Goal: Task Accomplishment & Management: Use online tool/utility

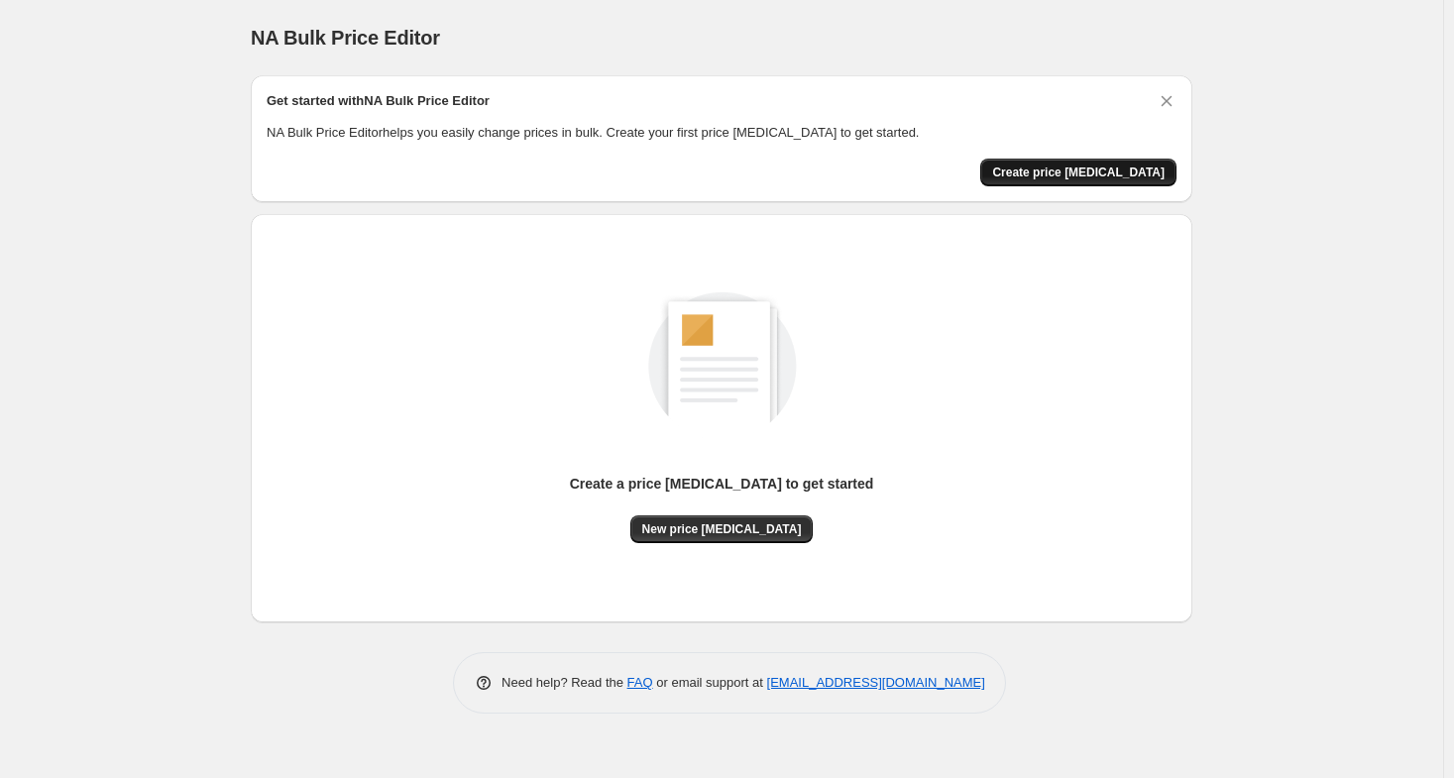
click at [1088, 168] on span "Create price change job" at bounding box center [1078, 173] width 172 height 16
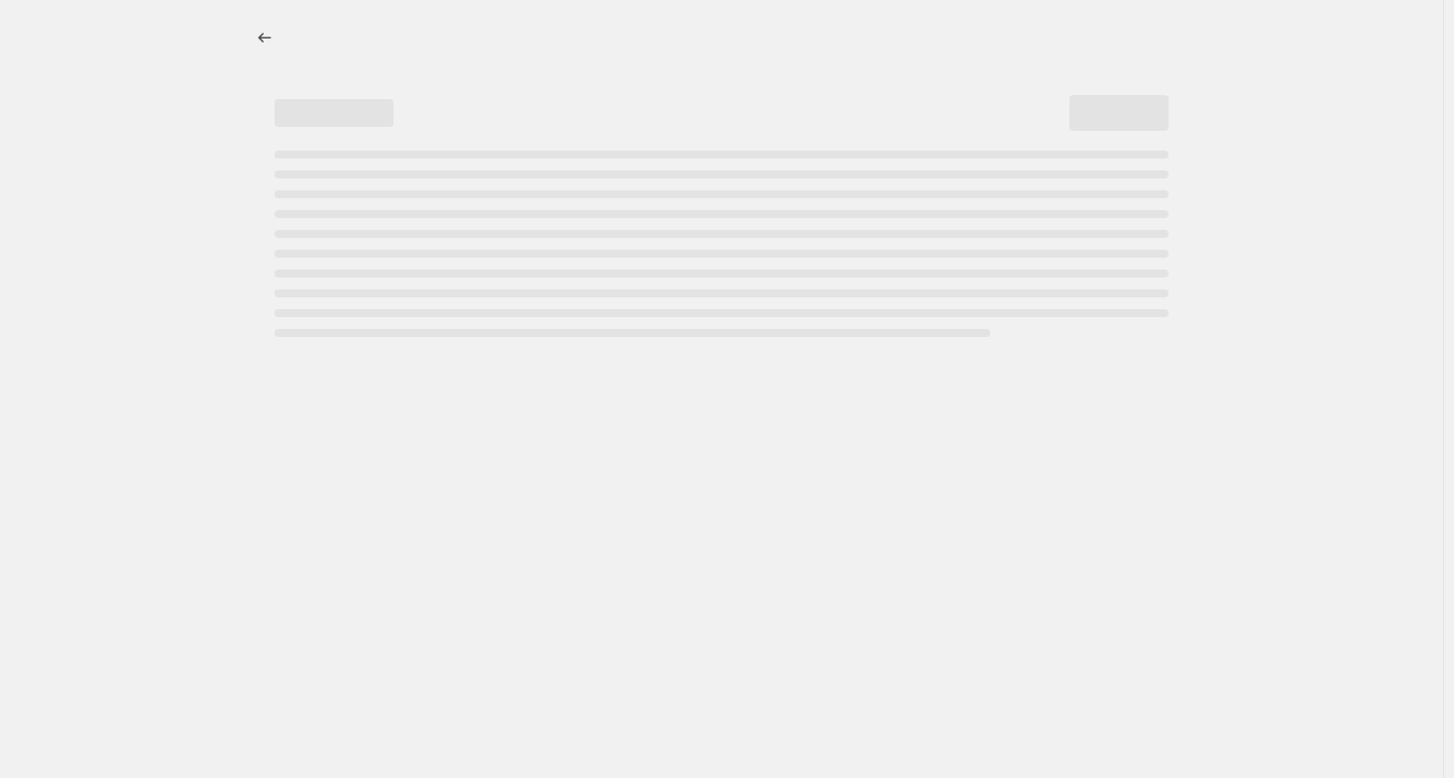
select select "percentage"
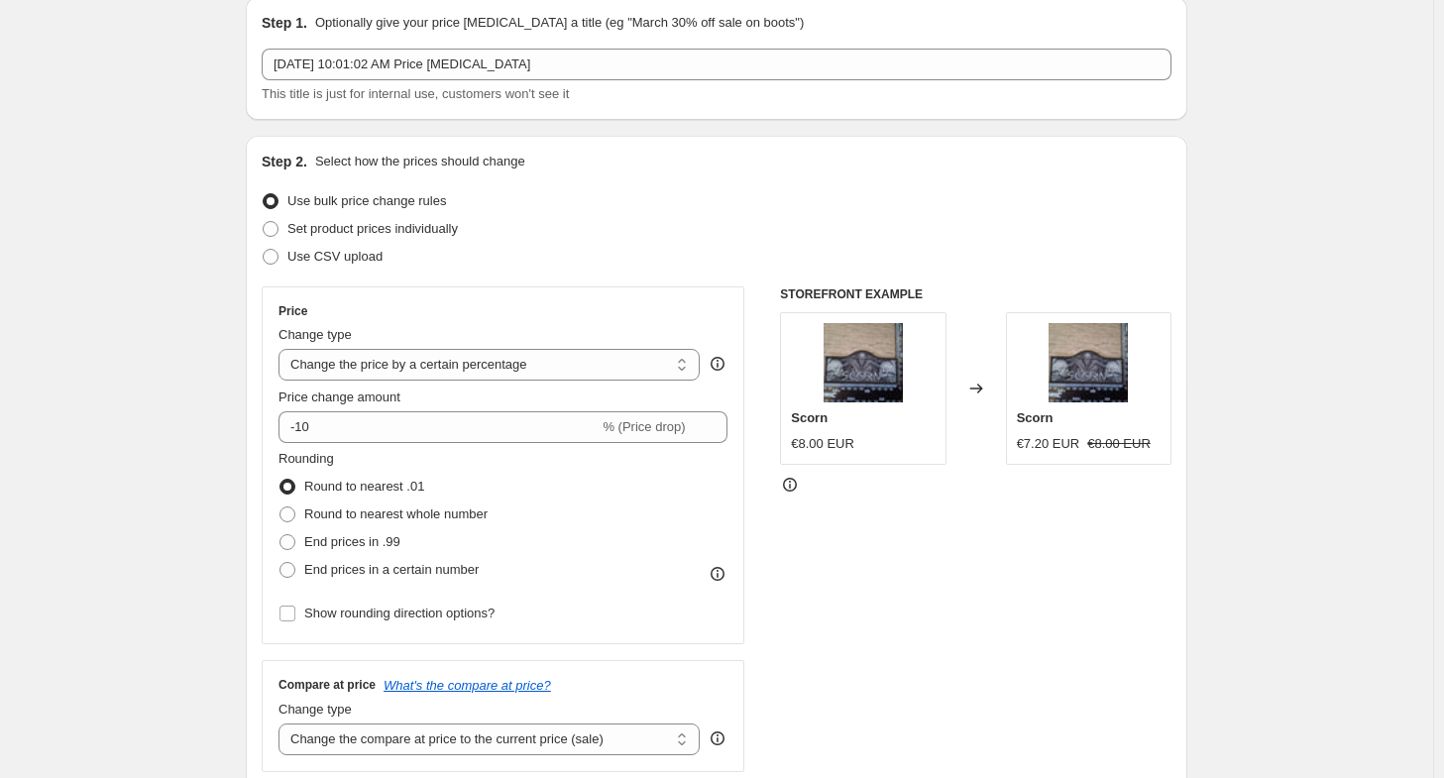
scroll to position [86, 0]
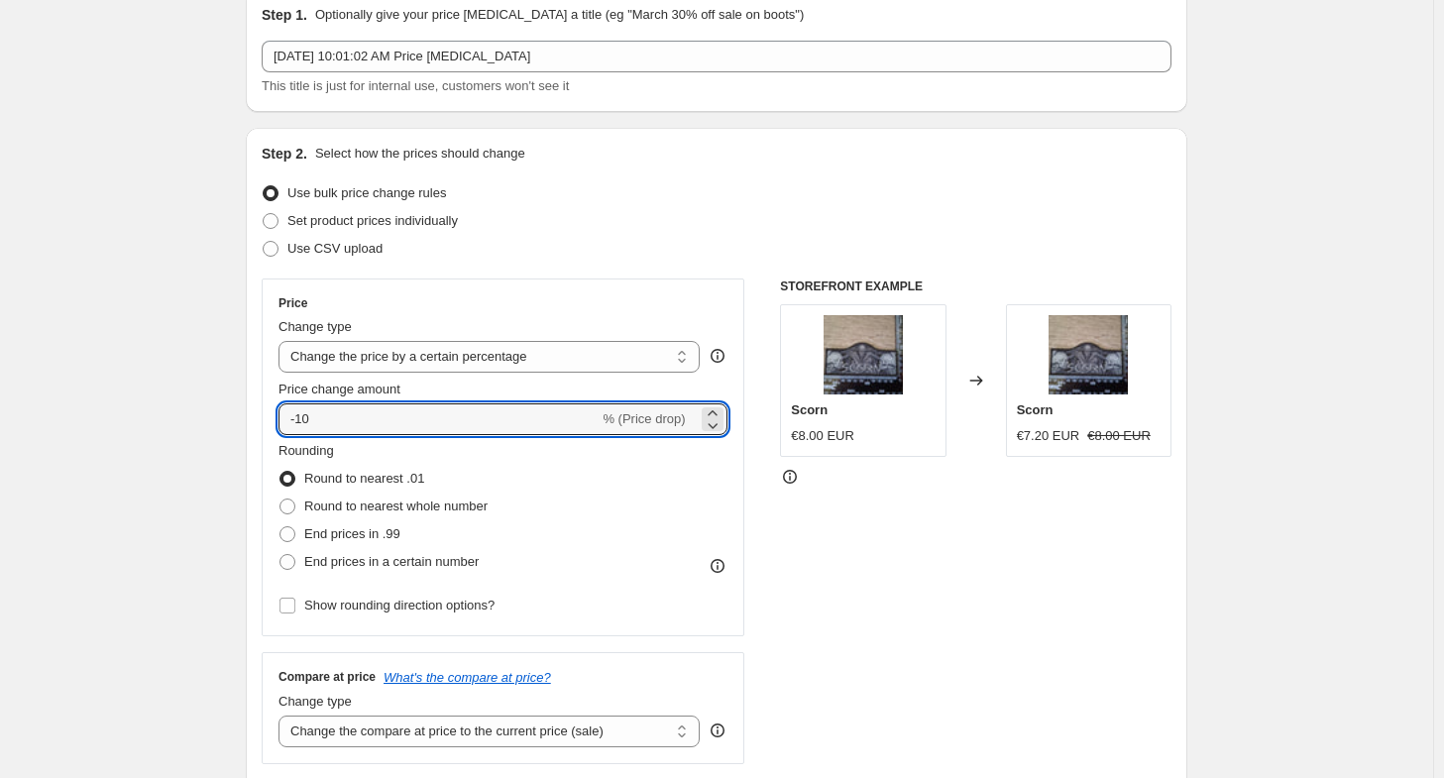
drag, startPoint x: 370, startPoint y: 418, endPoint x: 219, endPoint y: 413, distance: 150.7
type input "2"
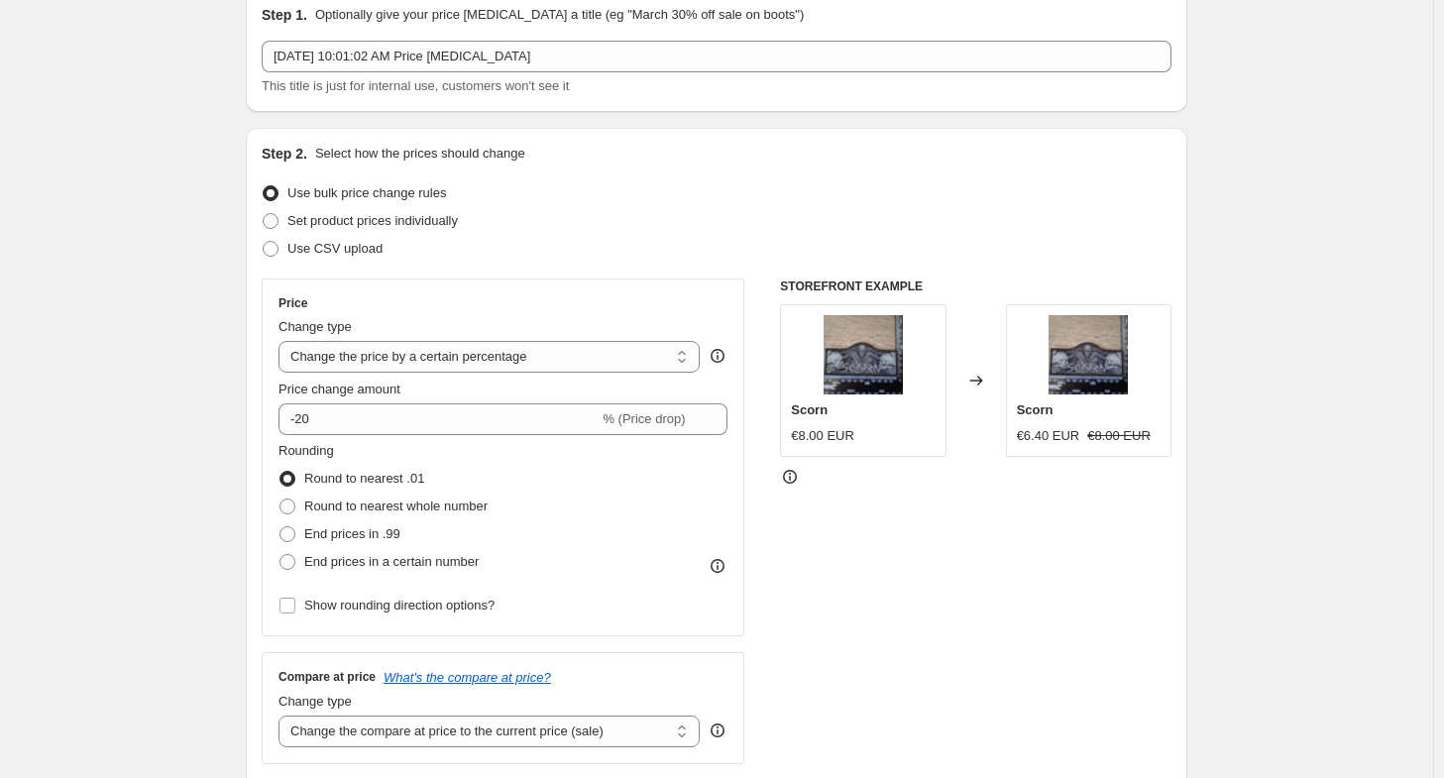
click at [470, 324] on div "Change type" at bounding box center [489, 327] width 421 height 20
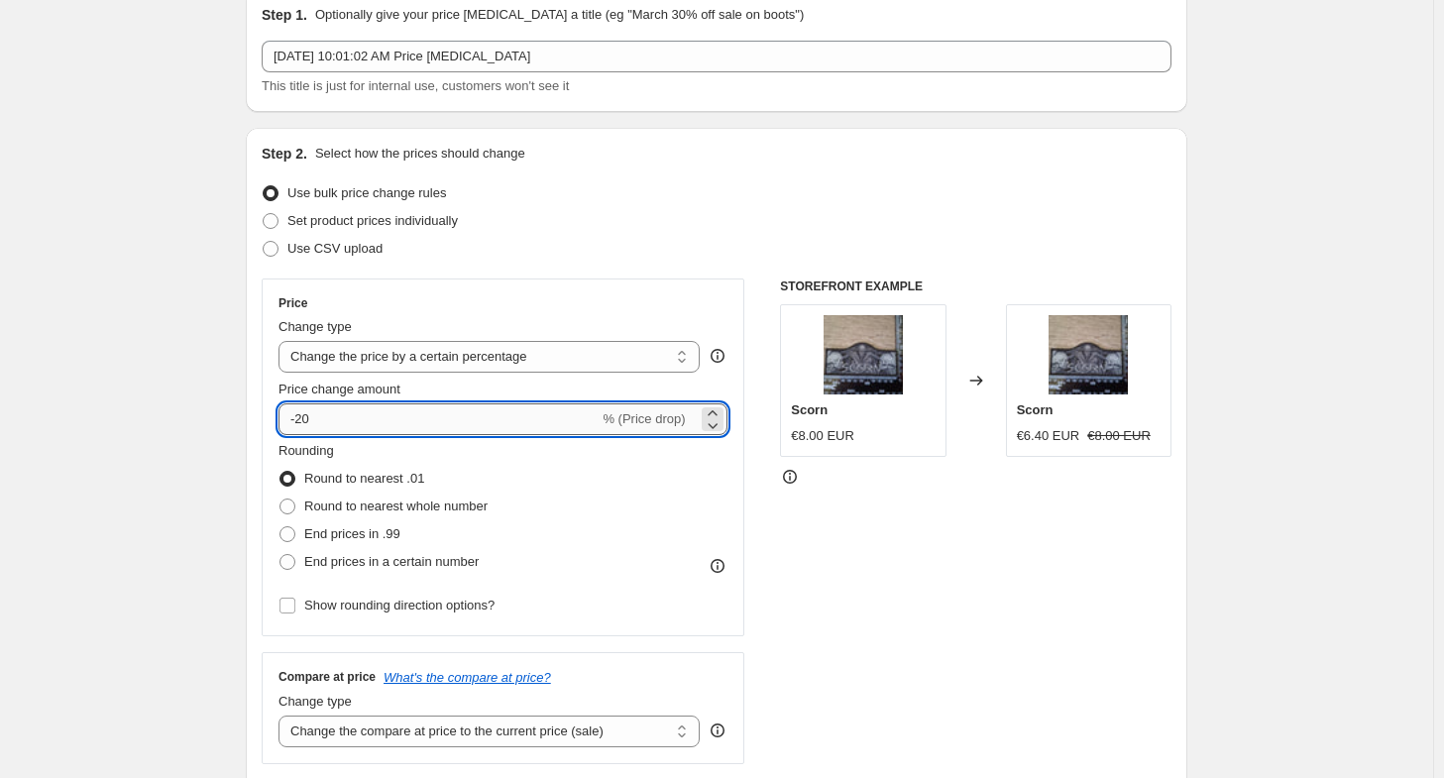
click at [442, 422] on input "-20" at bounding box center [439, 419] width 320 height 32
type input "-2"
type input "-50"
click at [676, 237] on div "Use CSV upload" at bounding box center [717, 249] width 910 height 28
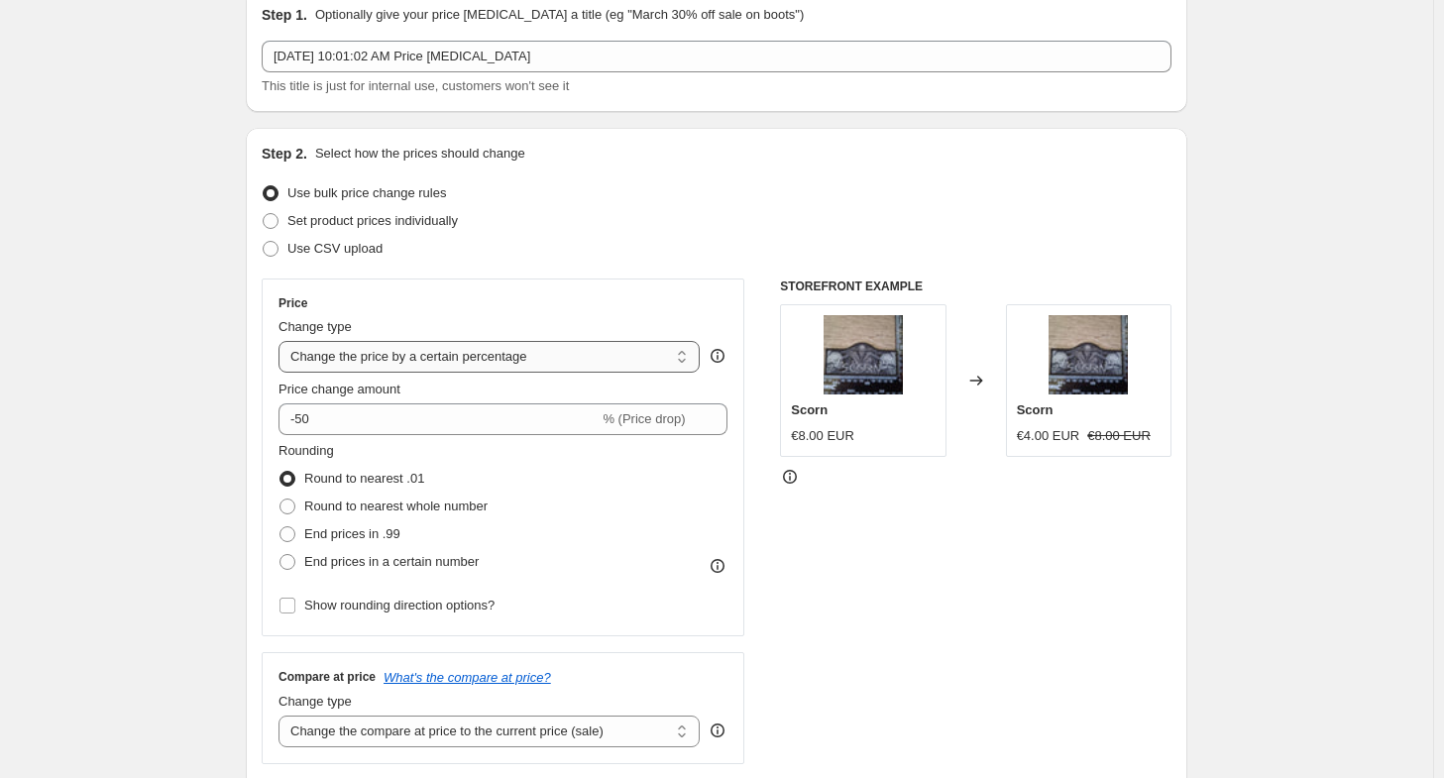
click at [589, 366] on select "Change the price to a certain amount Change the price by a certain amount Chang…" at bounding box center [489, 357] width 421 height 32
select select "by"
click at [283, 341] on select "Change the price to a certain amount Change the price by a certain amount Chang…" at bounding box center [489, 357] width 421 height 32
type input "-10.00"
click at [552, 367] on select "Change the price to a certain amount Change the price by a certain amount Chang…" at bounding box center [489, 357] width 421 height 32
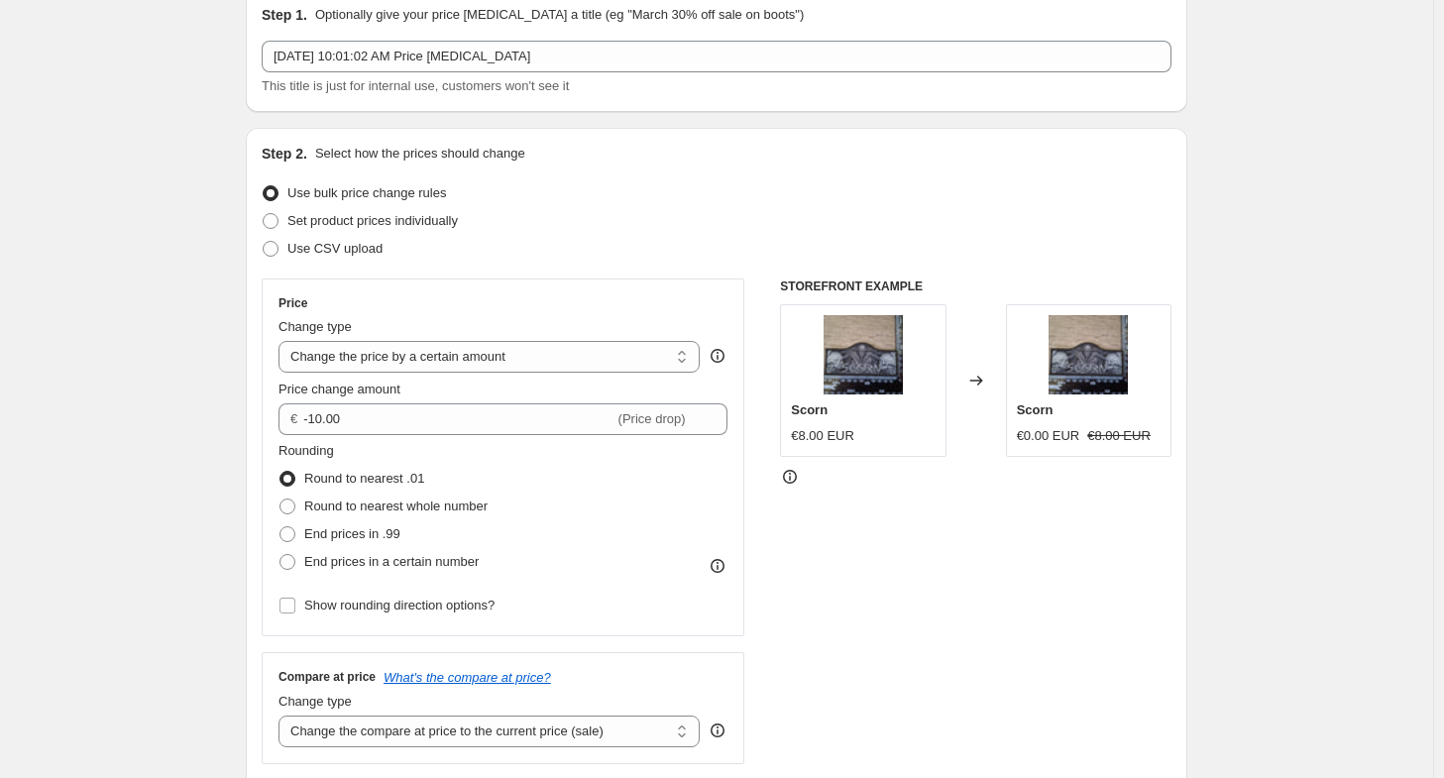
click at [283, 341] on select "Change the price to a certain amount Change the price by a certain amount Chang…" at bounding box center [489, 357] width 421 height 32
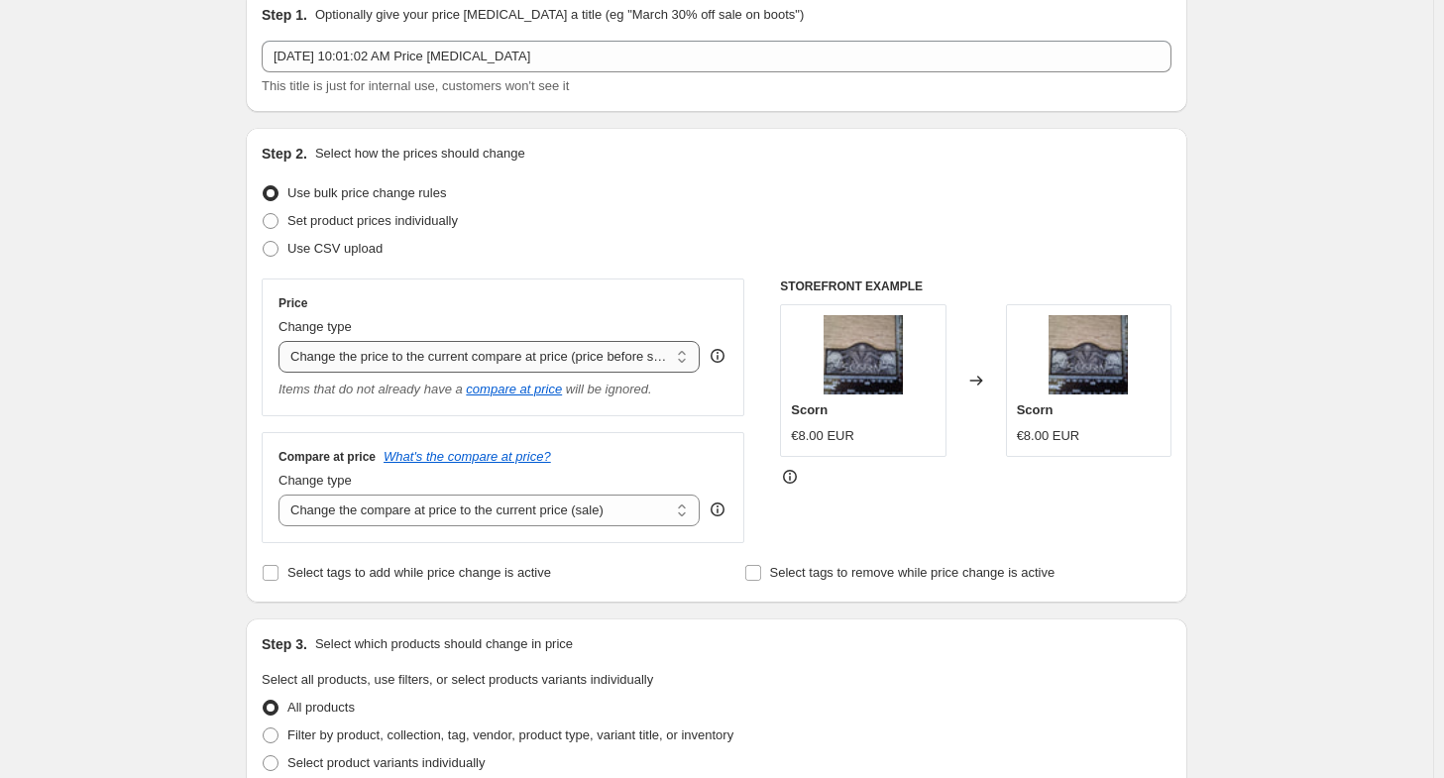
click at [537, 366] on select "Change the price to a certain amount Change the price by a certain amount Chang…" at bounding box center [489, 357] width 421 height 32
click at [283, 341] on select "Change the price to a certain amount Change the price by a certain amount Chang…" at bounding box center [489, 357] width 421 height 32
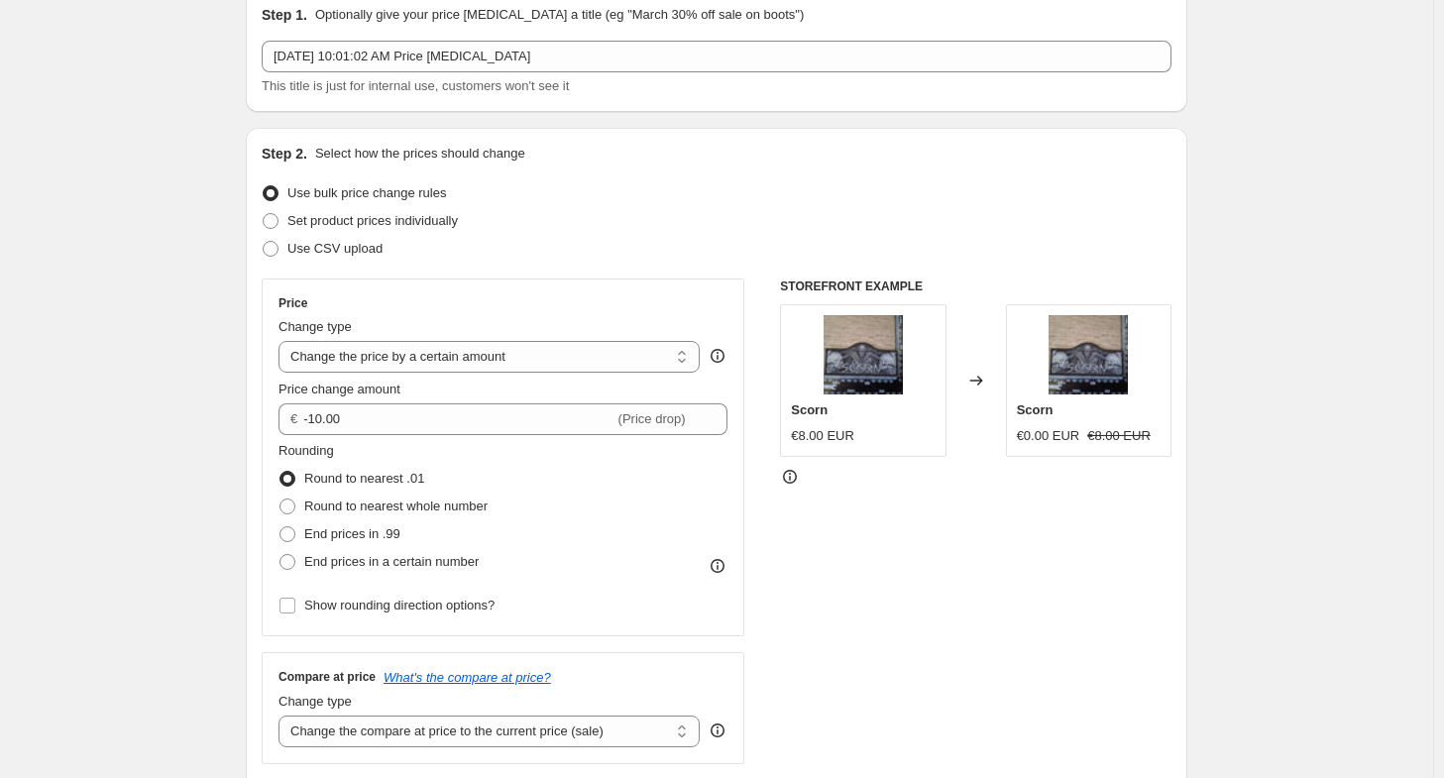
click at [506, 280] on div "Price Change type Change the price to a certain amount Change the price by a ce…" at bounding box center [503, 458] width 483 height 358
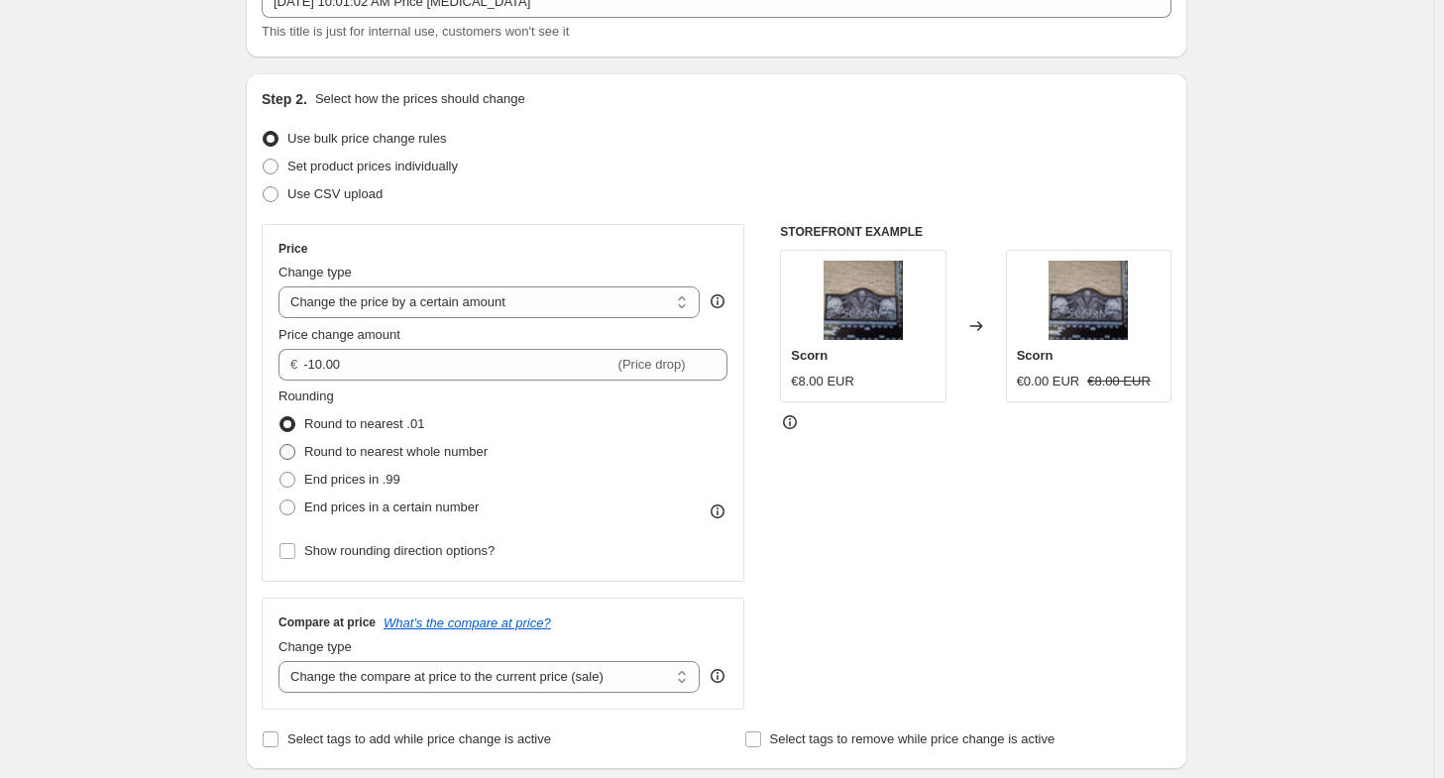
scroll to position [150, 0]
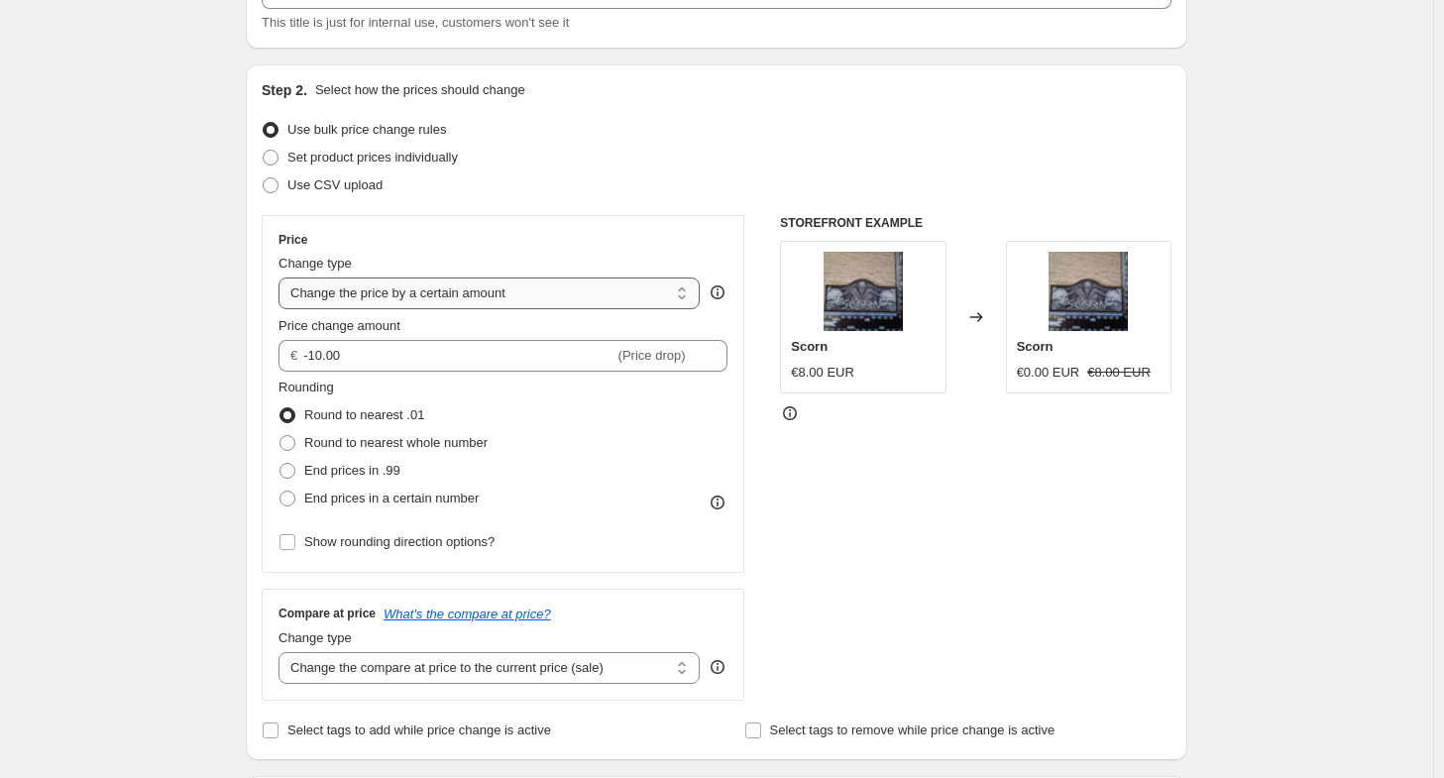
click at [463, 281] on select "Change the price to a certain amount Change the price by a certain amount Chang…" at bounding box center [489, 294] width 421 height 32
select select "to"
click at [283, 278] on select "Change the price to a certain amount Change the price by a certain amount Chang…" at bounding box center [489, 294] width 421 height 32
type input "80.00"
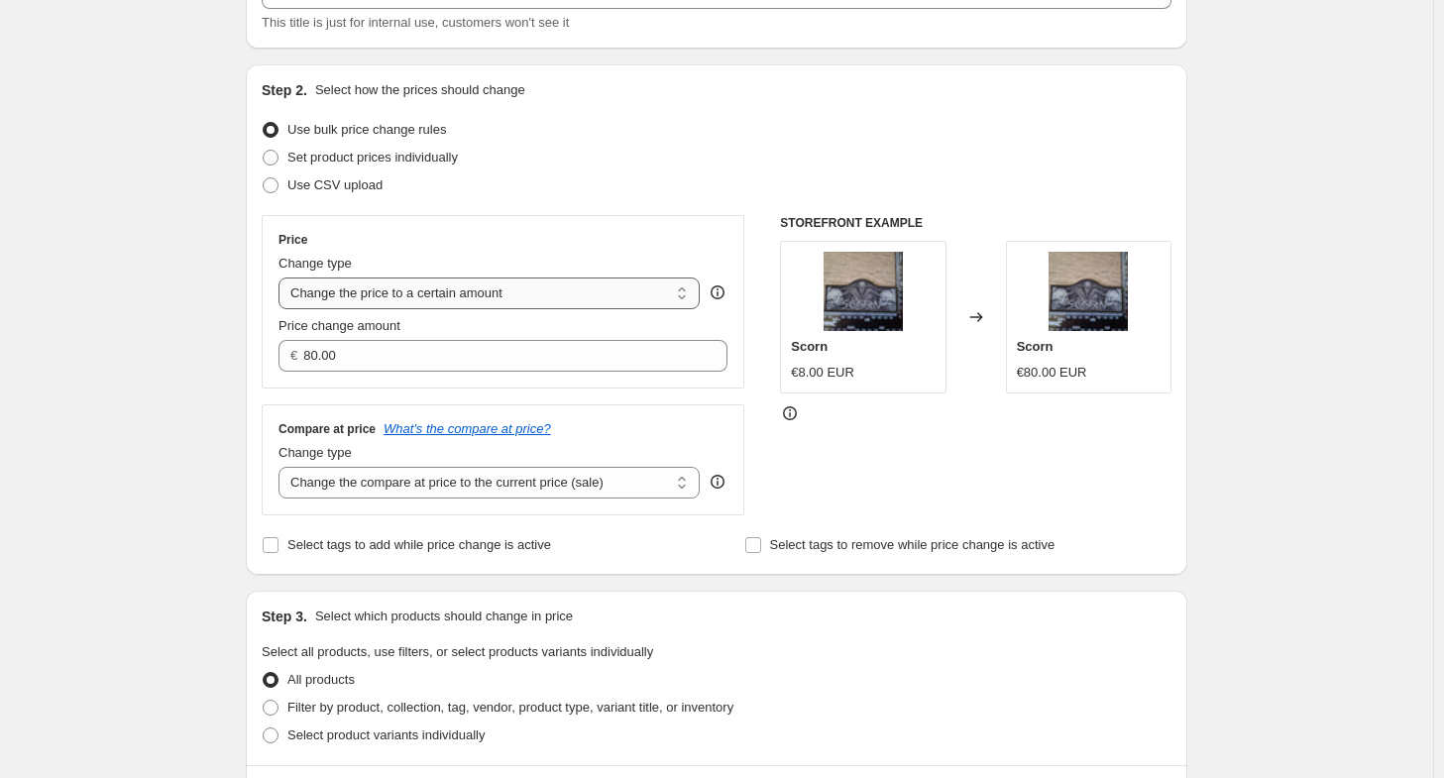
click at [539, 302] on select "Change the price to a certain amount Change the price by a certain amount Chang…" at bounding box center [489, 294] width 421 height 32
select select "percentage"
click at [283, 278] on select "Change the price to a certain amount Change the price by a certain amount Chang…" at bounding box center [489, 294] width 421 height 32
type input "-15"
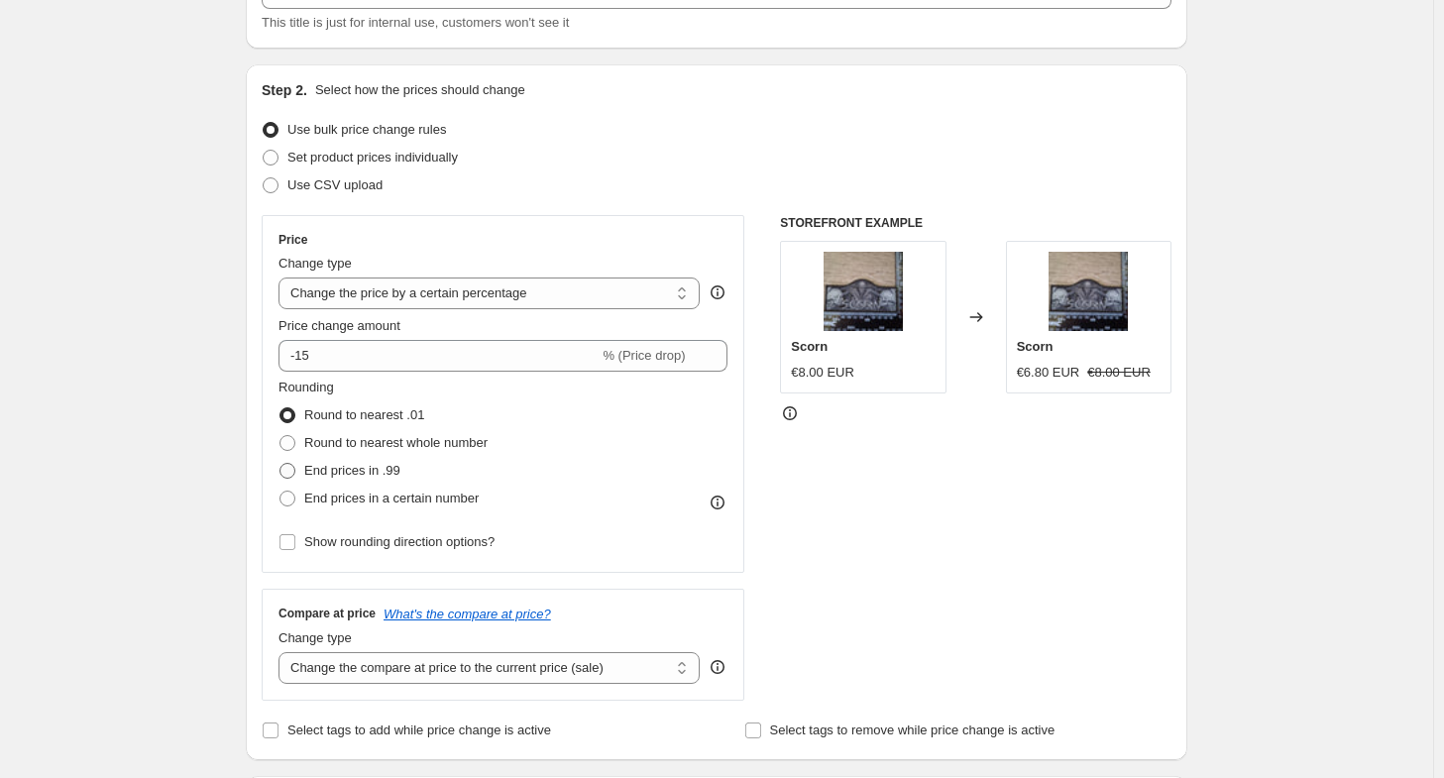
click at [295, 475] on span at bounding box center [288, 471] width 16 height 16
click at [280, 464] on input "End prices in .99" at bounding box center [280, 463] width 1 height 1
radio input "true"
click at [291, 414] on span at bounding box center [288, 415] width 16 height 16
click at [280, 408] on input "Round to nearest .01" at bounding box center [280, 407] width 1 height 1
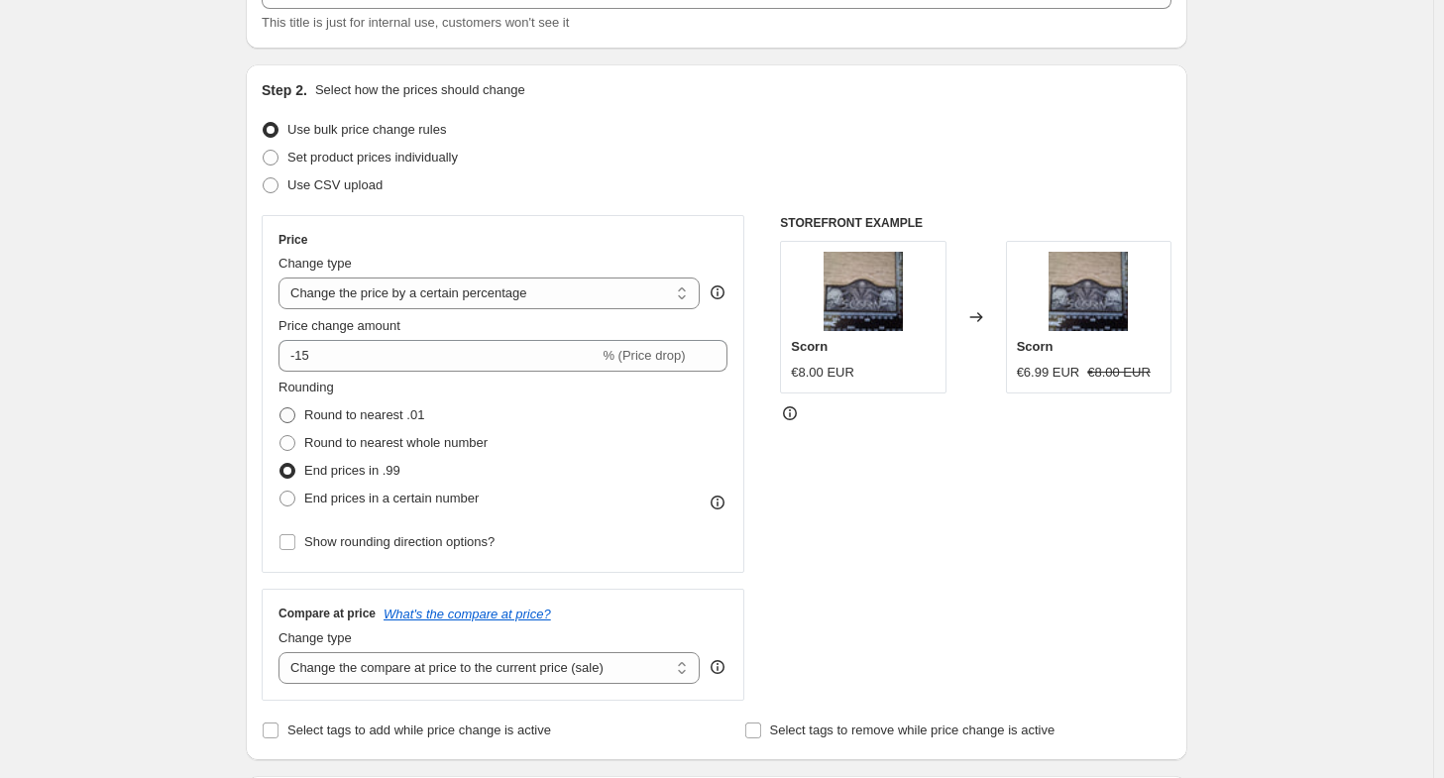
radio input "true"
click at [293, 468] on span at bounding box center [288, 471] width 16 height 16
click at [280, 464] on input "End prices in .99" at bounding box center [280, 463] width 1 height 1
radio input "true"
click at [295, 497] on span at bounding box center [288, 499] width 16 height 16
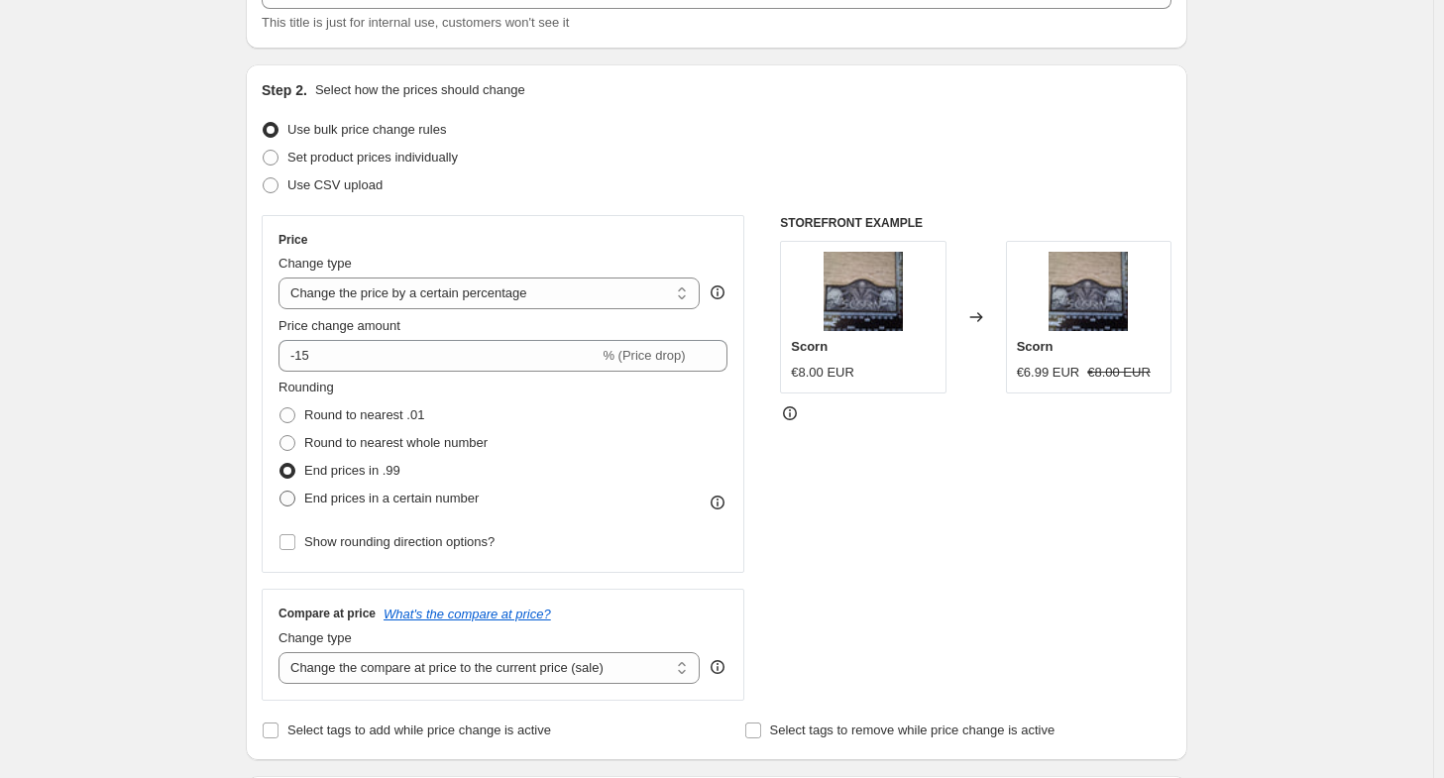
click at [280, 492] on input "End prices in a certain number" at bounding box center [280, 491] width 1 height 1
radio input "true"
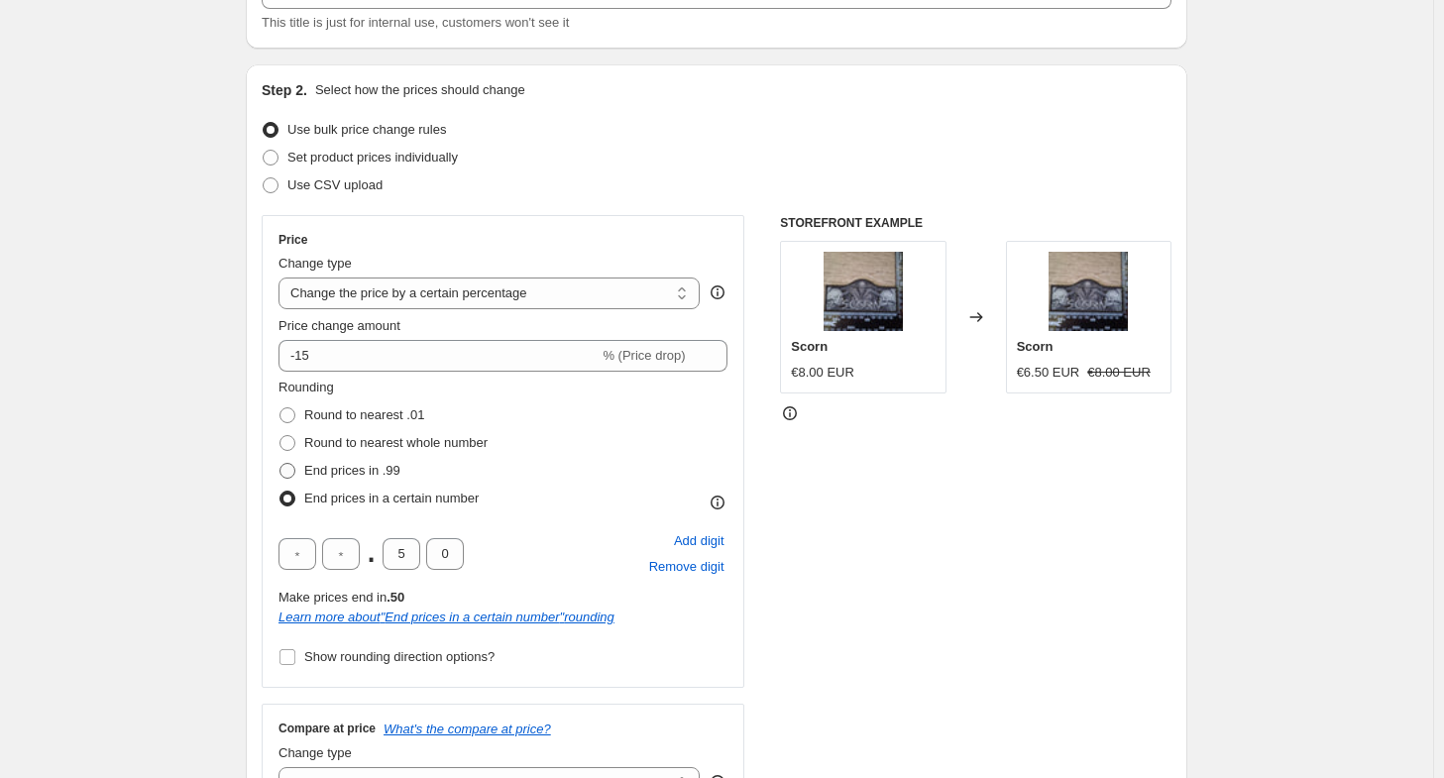
click at [291, 476] on span at bounding box center [288, 471] width 16 height 16
click at [280, 464] on input "End prices in .99" at bounding box center [280, 463] width 1 height 1
radio input "true"
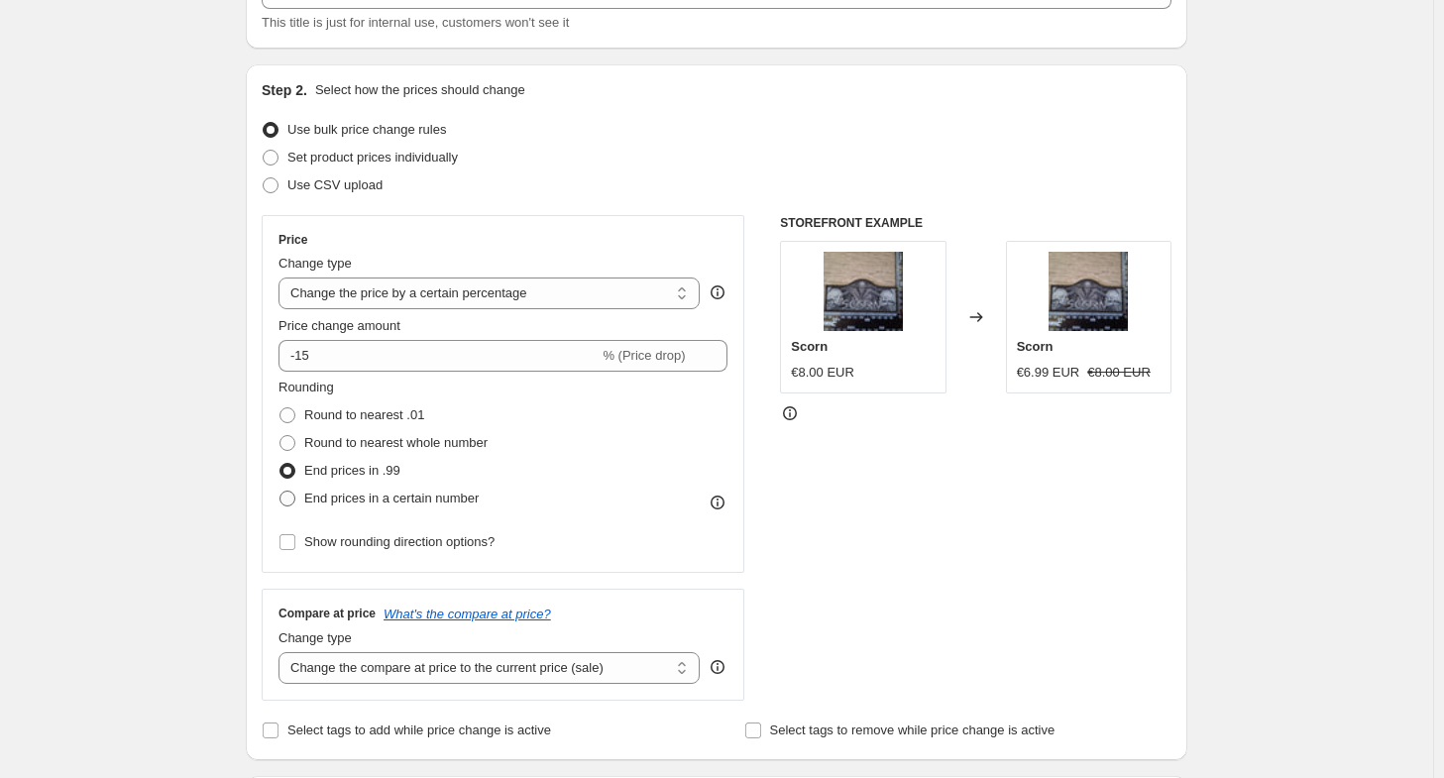
click at [292, 502] on span at bounding box center [288, 499] width 16 height 16
click at [280, 492] on input "End prices in a certain number" at bounding box center [280, 491] width 1 height 1
radio input "true"
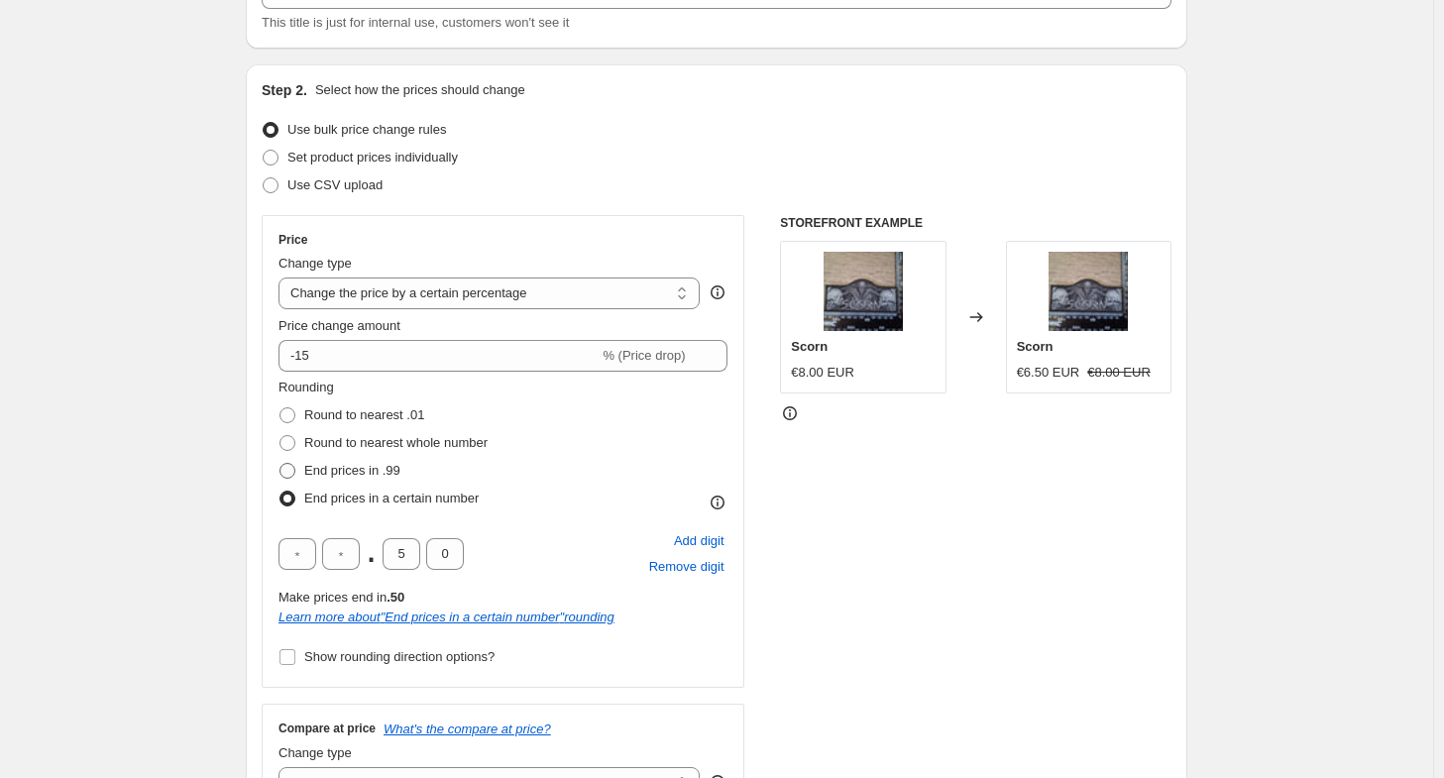
click at [294, 483] on label "End prices in .99" at bounding box center [340, 471] width 122 height 28
click at [280, 464] on input "End prices in .99" at bounding box center [280, 463] width 1 height 1
radio input "true"
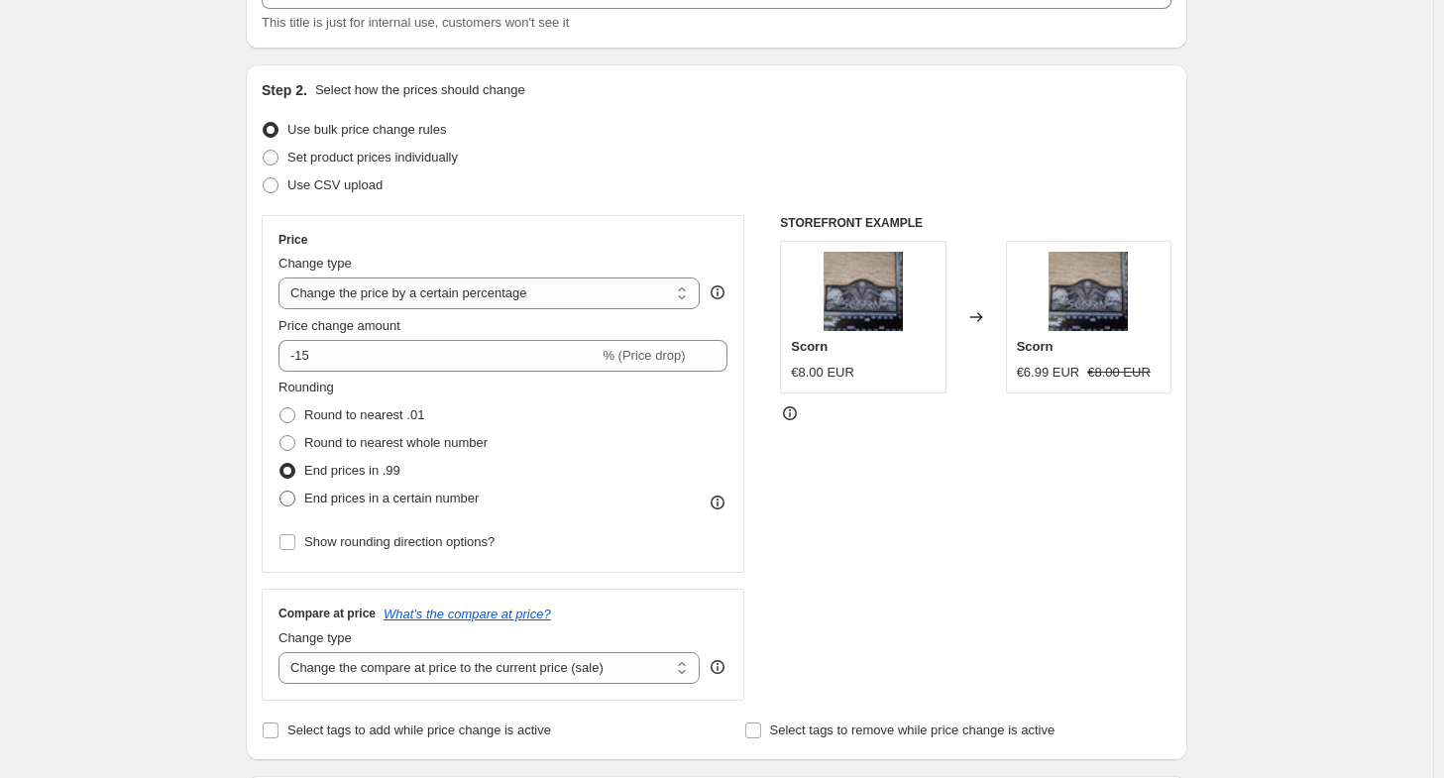
click at [291, 496] on span at bounding box center [288, 499] width 16 height 16
click at [280, 492] on input "End prices in a certain number" at bounding box center [280, 491] width 1 height 1
radio input "true"
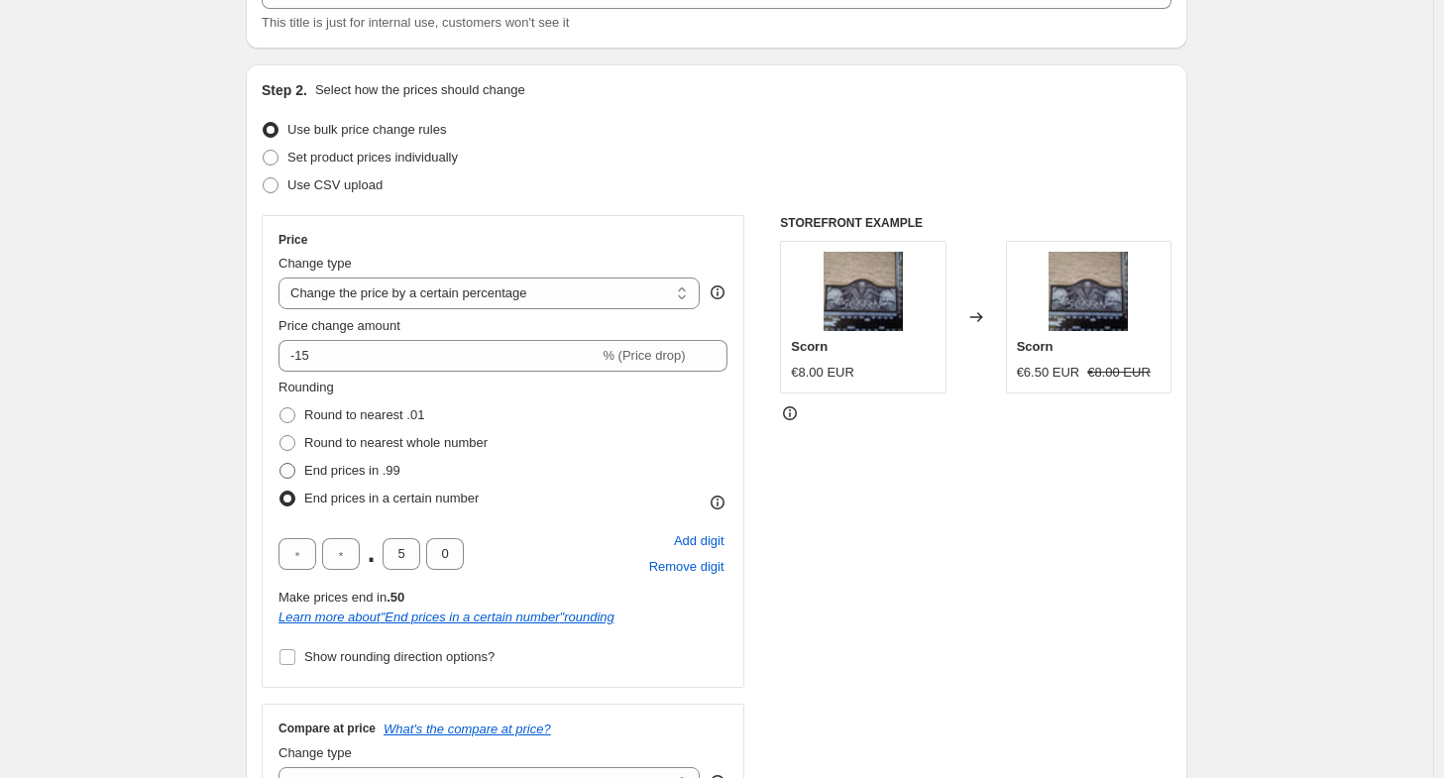
scroll to position [171, 0]
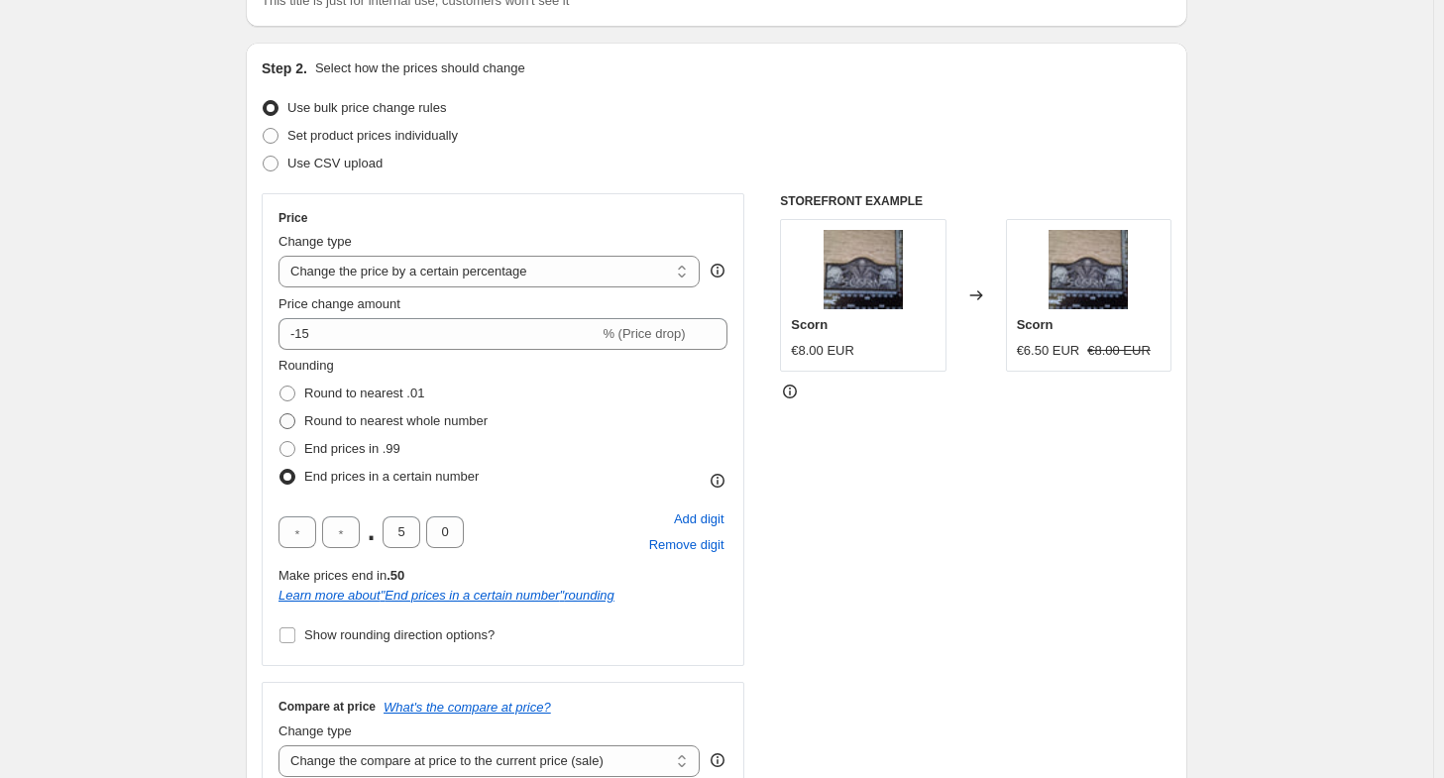
click at [290, 422] on span at bounding box center [288, 421] width 16 height 16
click at [280, 414] on input "Round to nearest whole number" at bounding box center [280, 413] width 1 height 1
radio input "true"
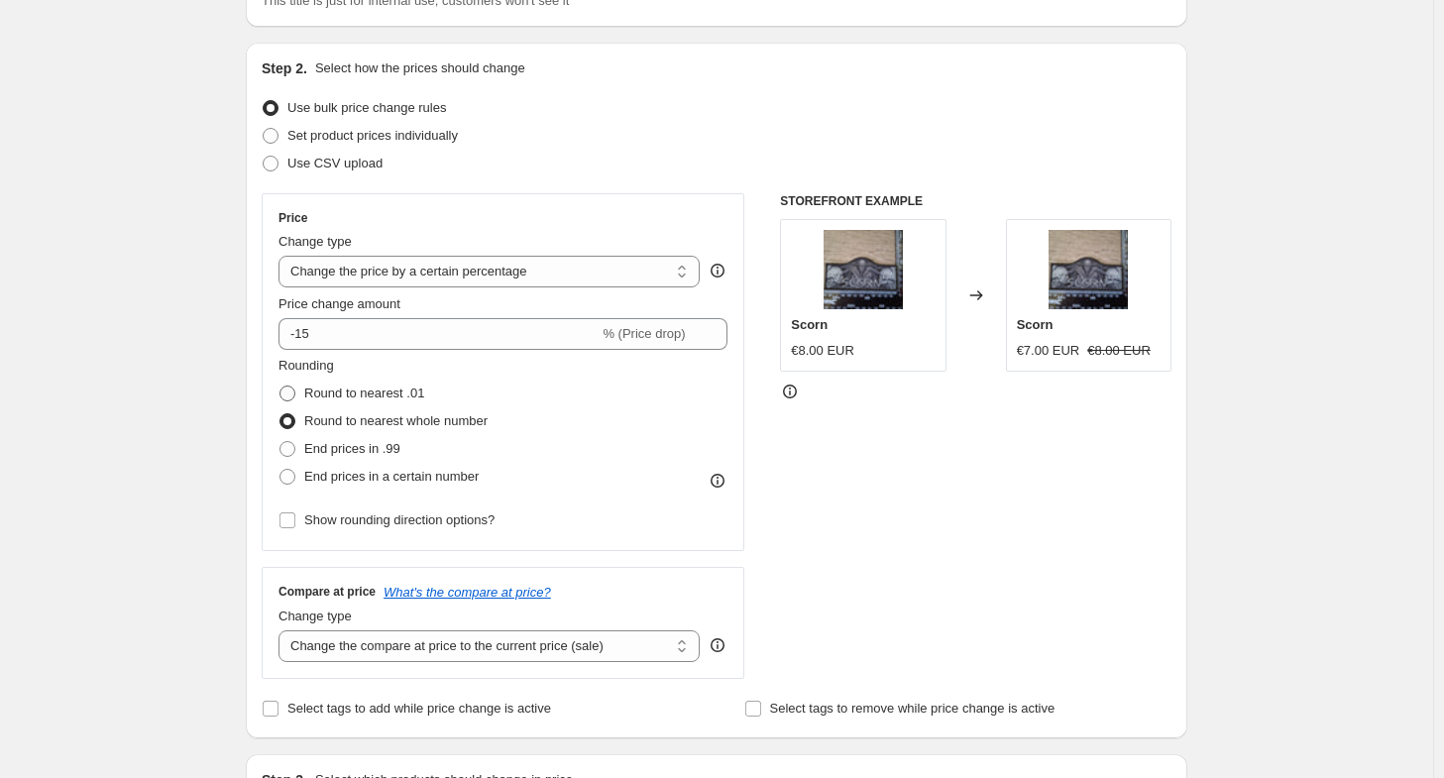
click at [293, 395] on span at bounding box center [288, 394] width 16 height 16
click at [280, 387] on input "Round to nearest .01" at bounding box center [280, 386] width 1 height 1
radio input "true"
click at [294, 417] on span at bounding box center [288, 421] width 16 height 16
click at [280, 414] on input "Round to nearest whole number" at bounding box center [280, 413] width 1 height 1
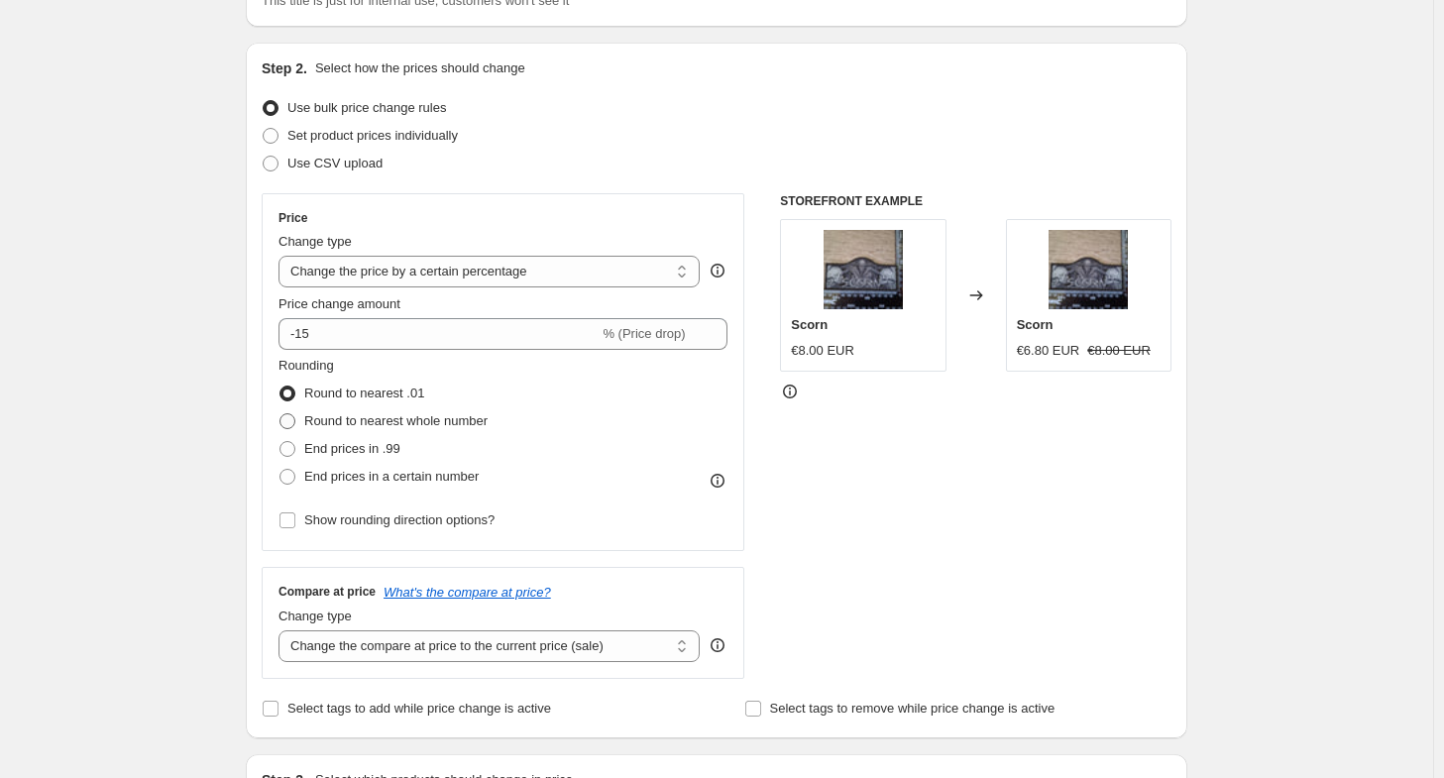
radio input "true"
click at [295, 387] on span at bounding box center [288, 394] width 16 height 16
click at [280, 387] on input "Round to nearest .01" at bounding box center [280, 386] width 1 height 1
radio input "true"
click at [297, 431] on label "Round to nearest whole number" at bounding box center [383, 421] width 209 height 28
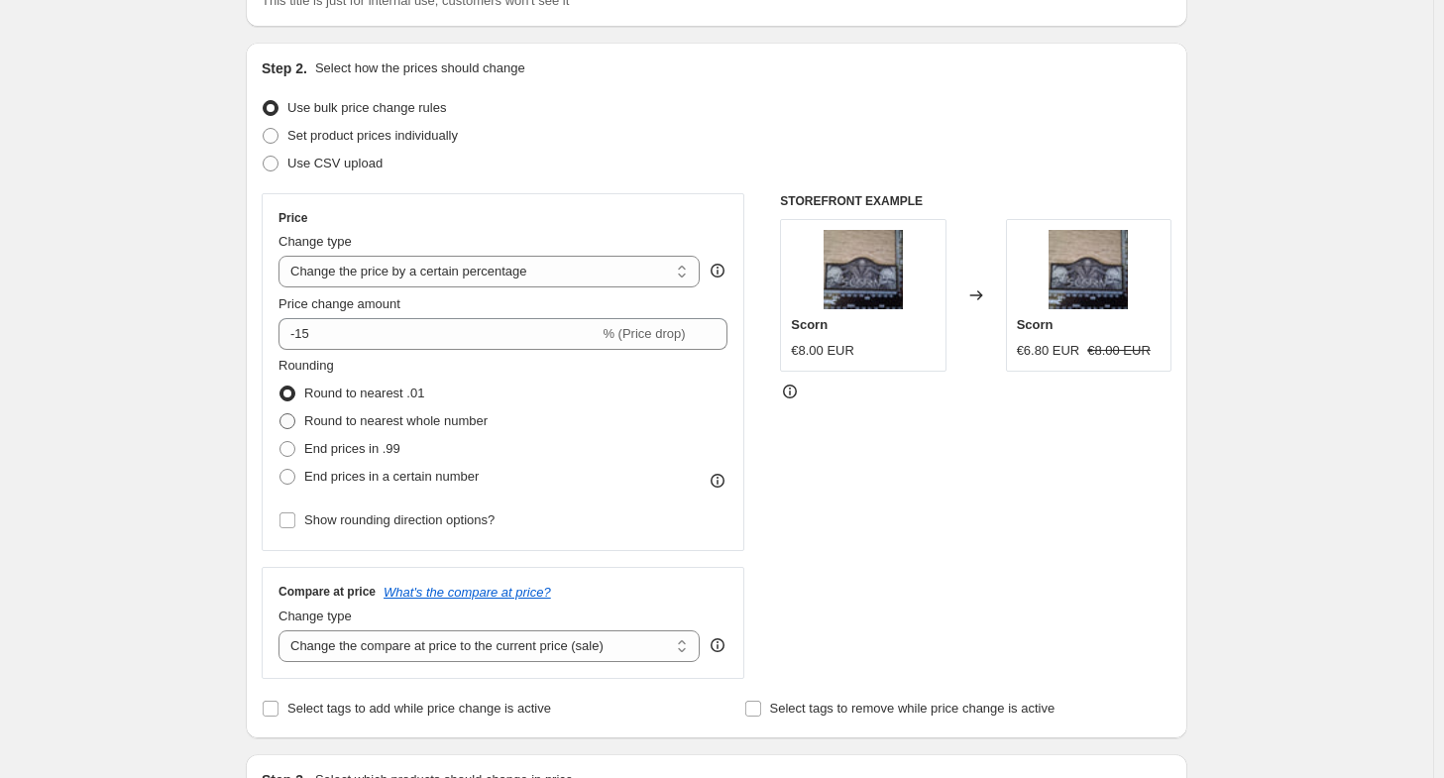
click at [280, 414] on input "Round to nearest whole number" at bounding box center [280, 413] width 1 height 1
radio input "true"
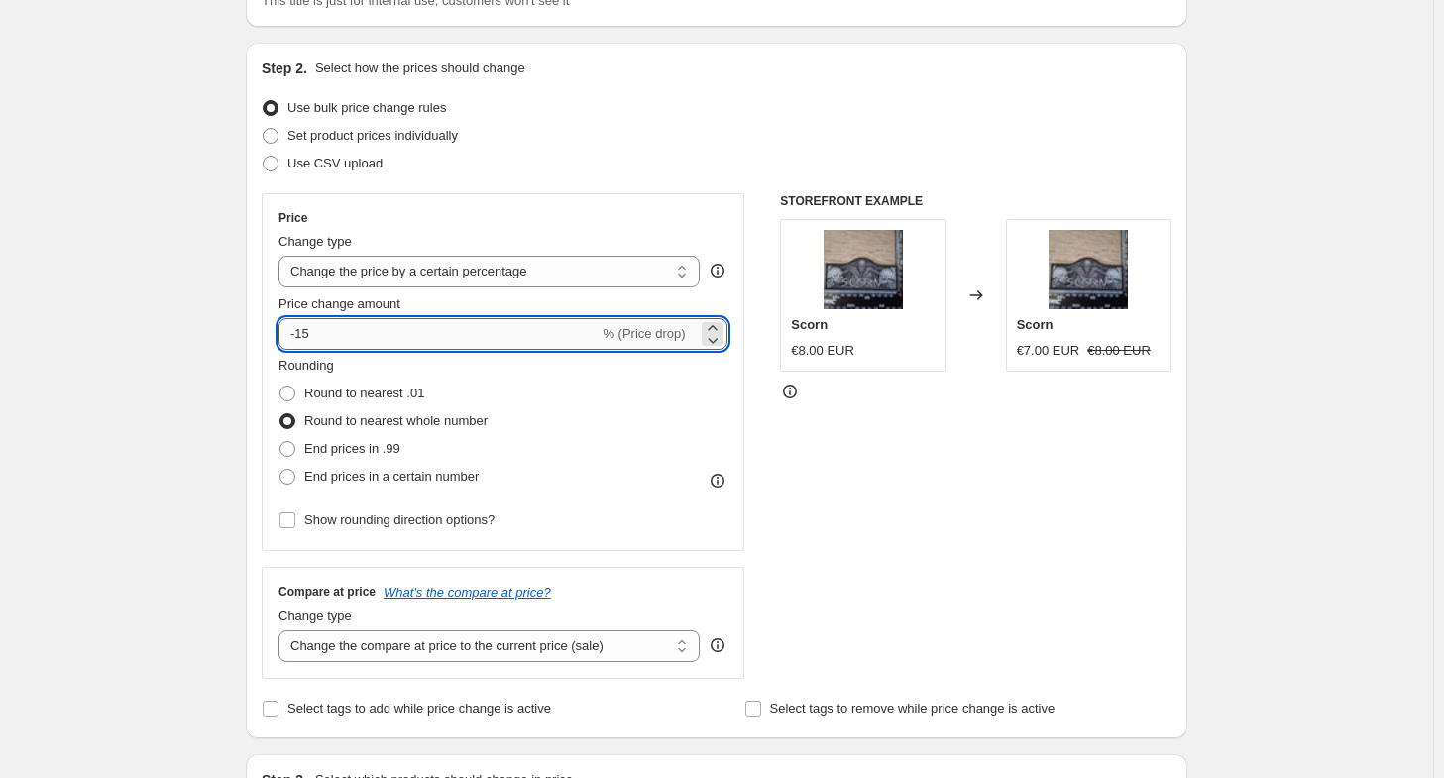
drag, startPoint x: 338, startPoint y: 328, endPoint x: 314, endPoint y: 333, distance: 24.3
click at [314, 333] on input "-15" at bounding box center [439, 334] width 320 height 32
type input "-10"
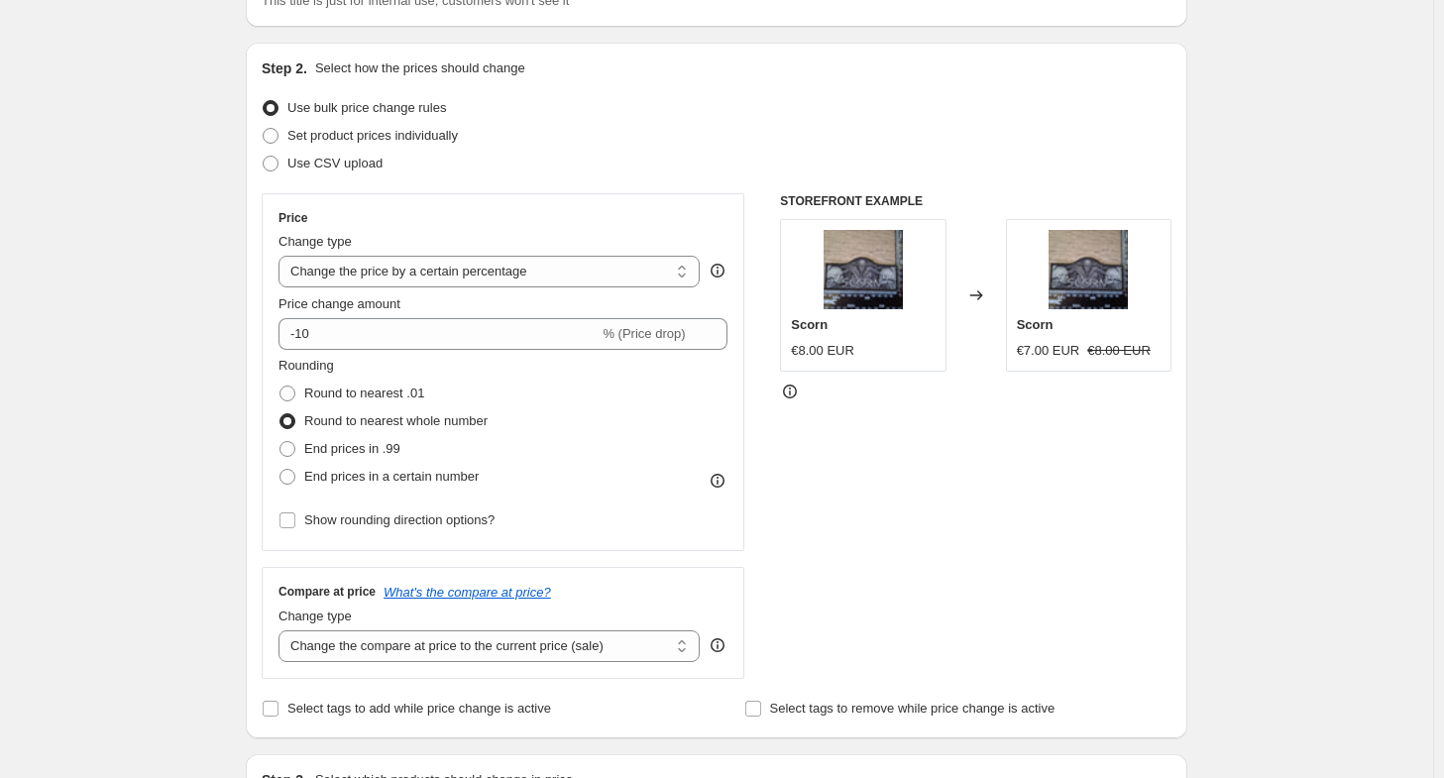
click at [287, 396] on span at bounding box center [288, 394] width 16 height 16
click at [280, 387] on input "Round to nearest .01" at bounding box center [280, 386] width 1 height 1
radio input "true"
click at [294, 424] on span at bounding box center [288, 421] width 16 height 16
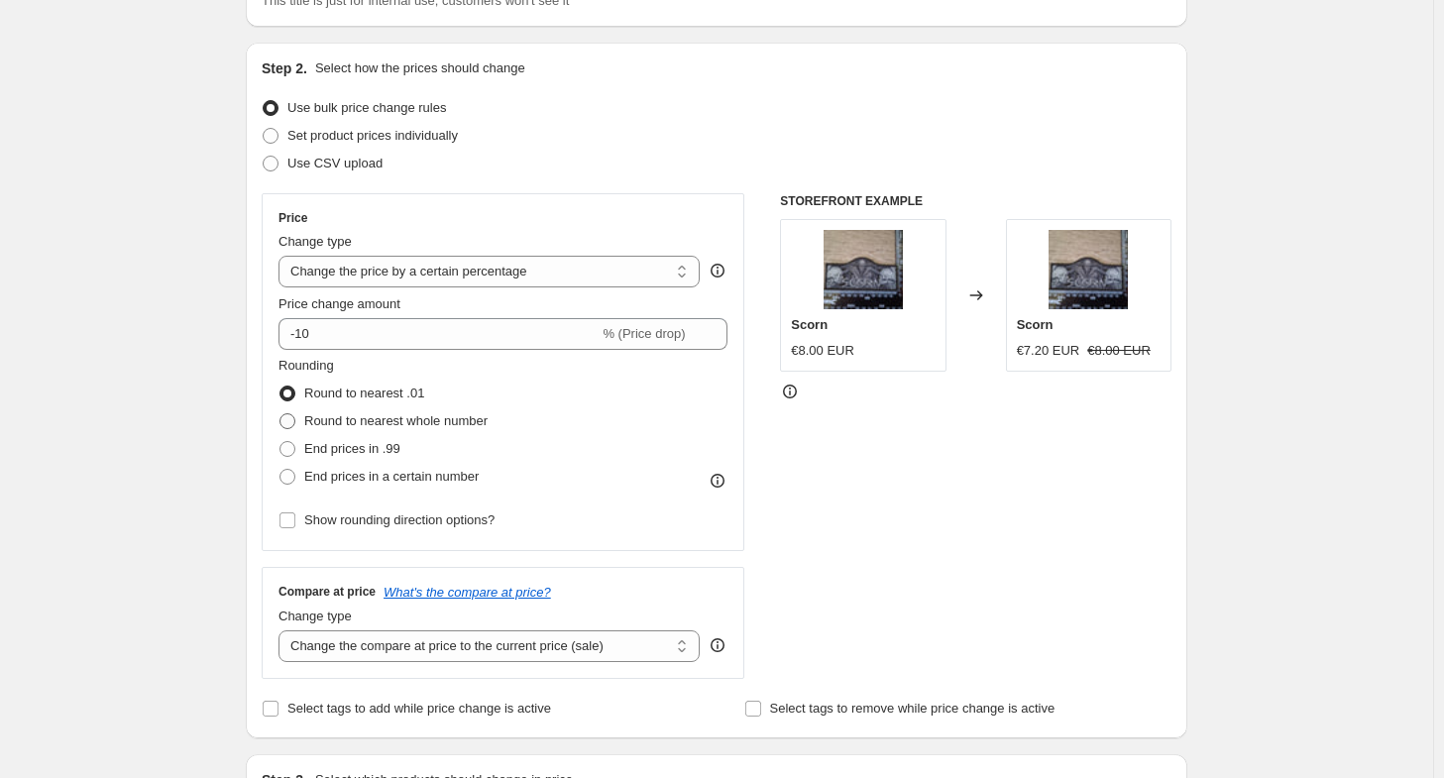
click at [280, 414] on input "Round to nearest whole number" at bounding box center [280, 413] width 1 height 1
radio input "true"
click at [295, 395] on span at bounding box center [288, 394] width 16 height 16
click at [280, 387] on input "Round to nearest .01" at bounding box center [280, 386] width 1 height 1
radio input "true"
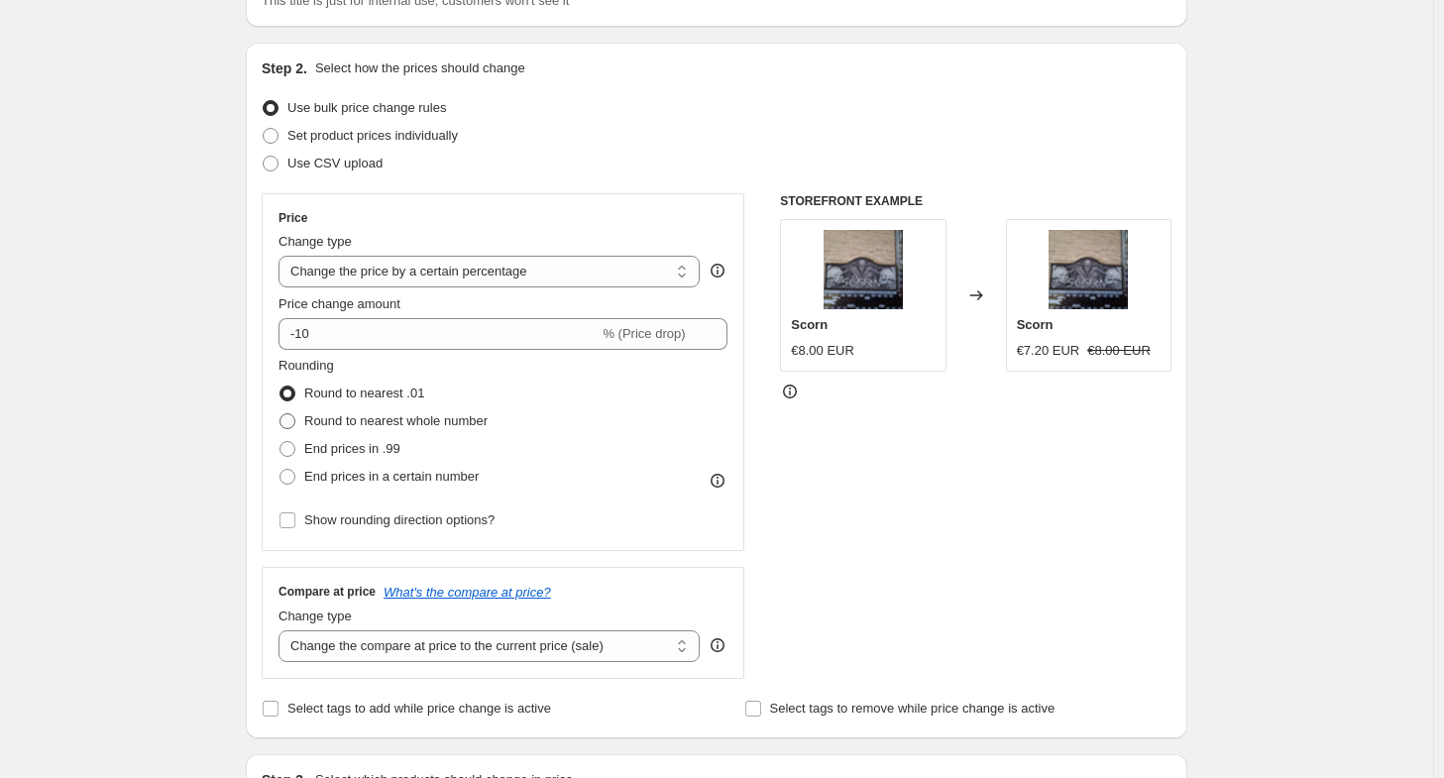
click at [295, 417] on span at bounding box center [288, 421] width 16 height 16
click at [280, 414] on input "Round to nearest whole number" at bounding box center [280, 413] width 1 height 1
radio input "true"
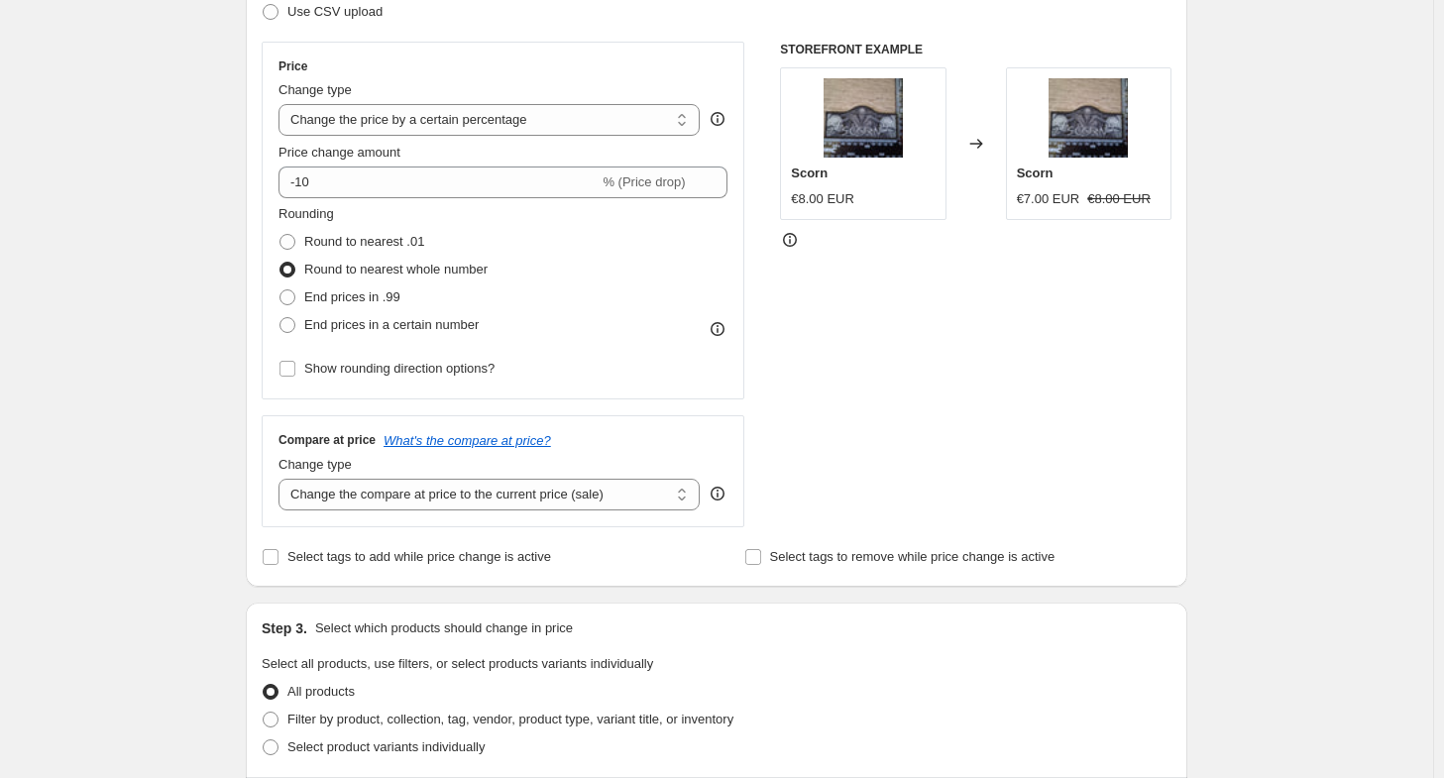
scroll to position [374, 0]
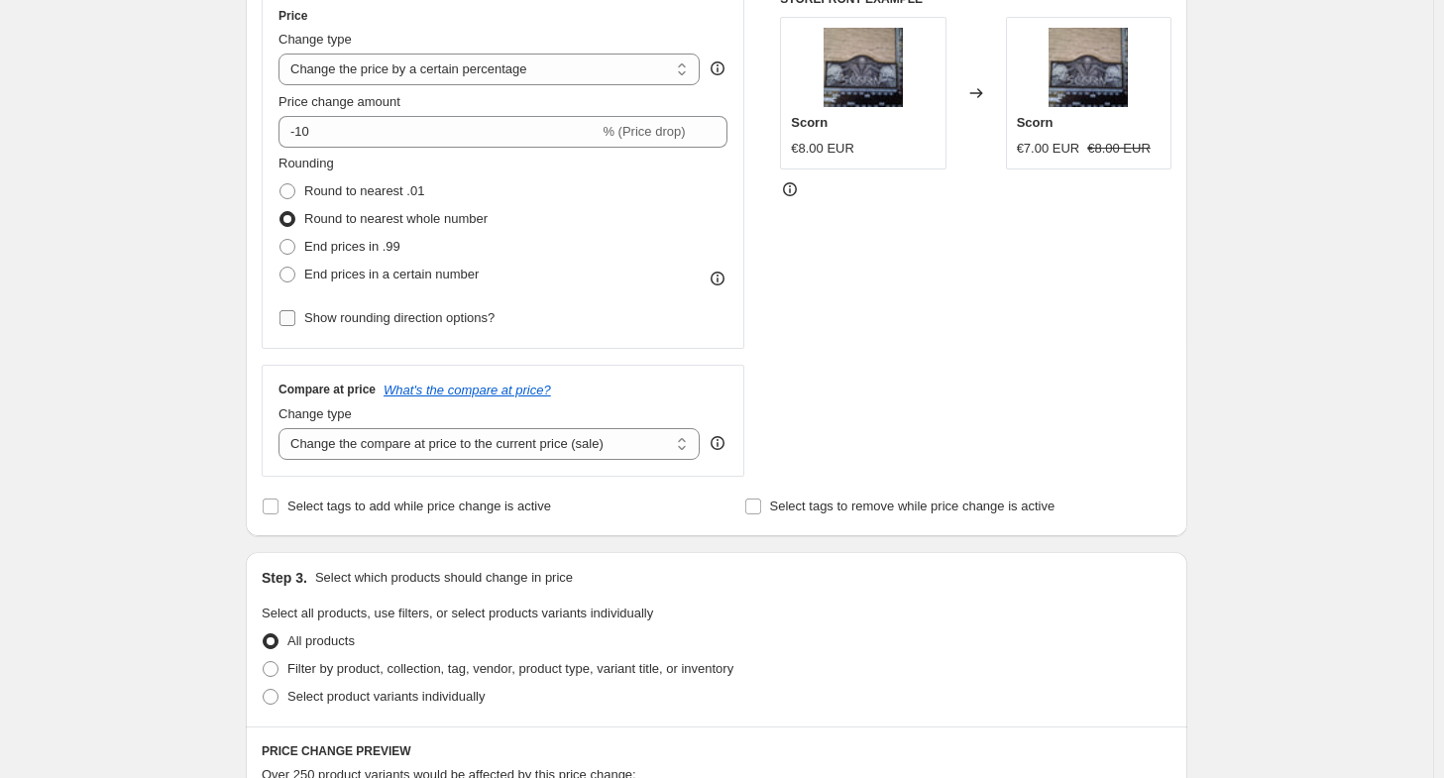
click at [333, 324] on span "Show rounding direction options?" at bounding box center [399, 317] width 190 height 15
click at [295, 324] on input "Show rounding direction options?" at bounding box center [288, 318] width 16 height 16
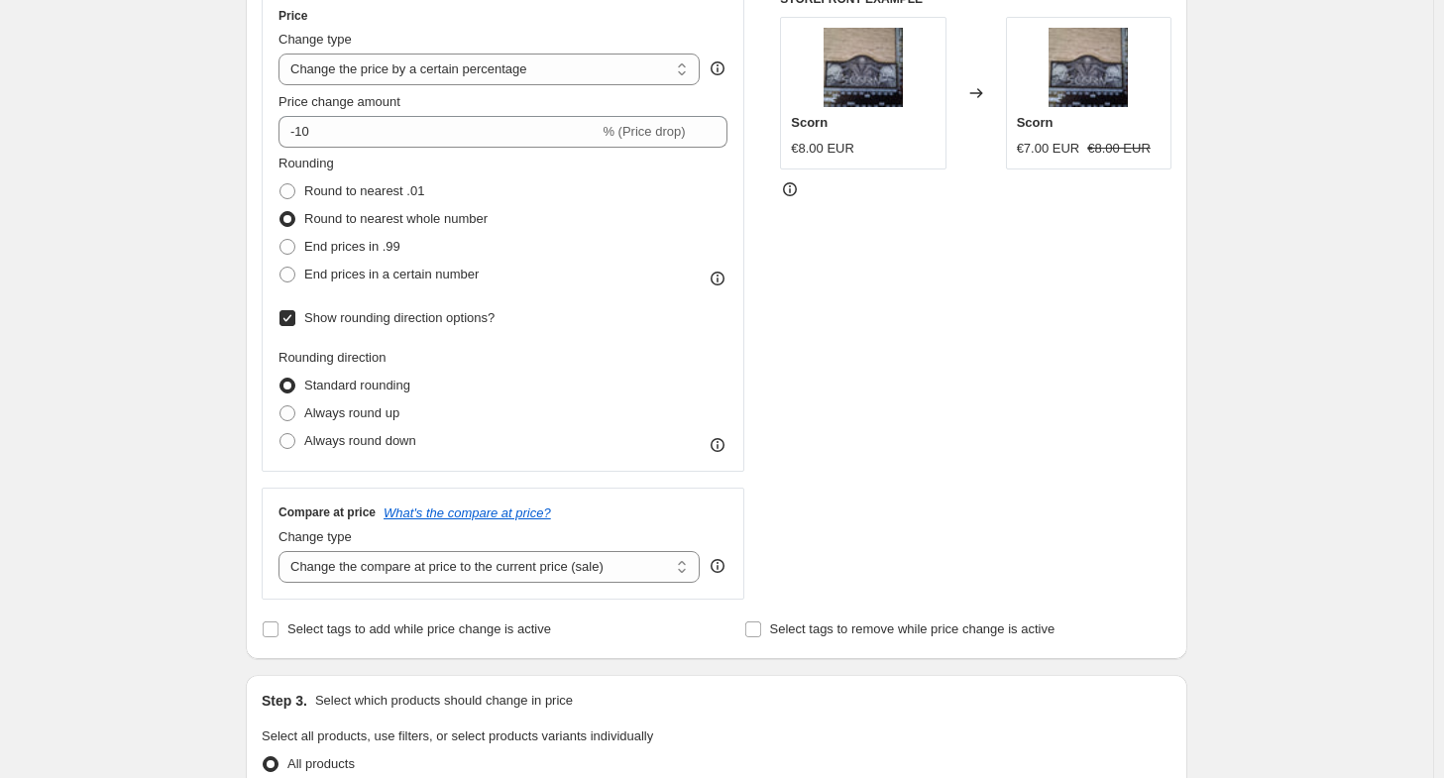
click at [333, 322] on span "Show rounding direction options?" at bounding box center [399, 317] width 190 height 15
click at [295, 322] on input "Show rounding direction options?" at bounding box center [288, 318] width 16 height 16
checkbox input "false"
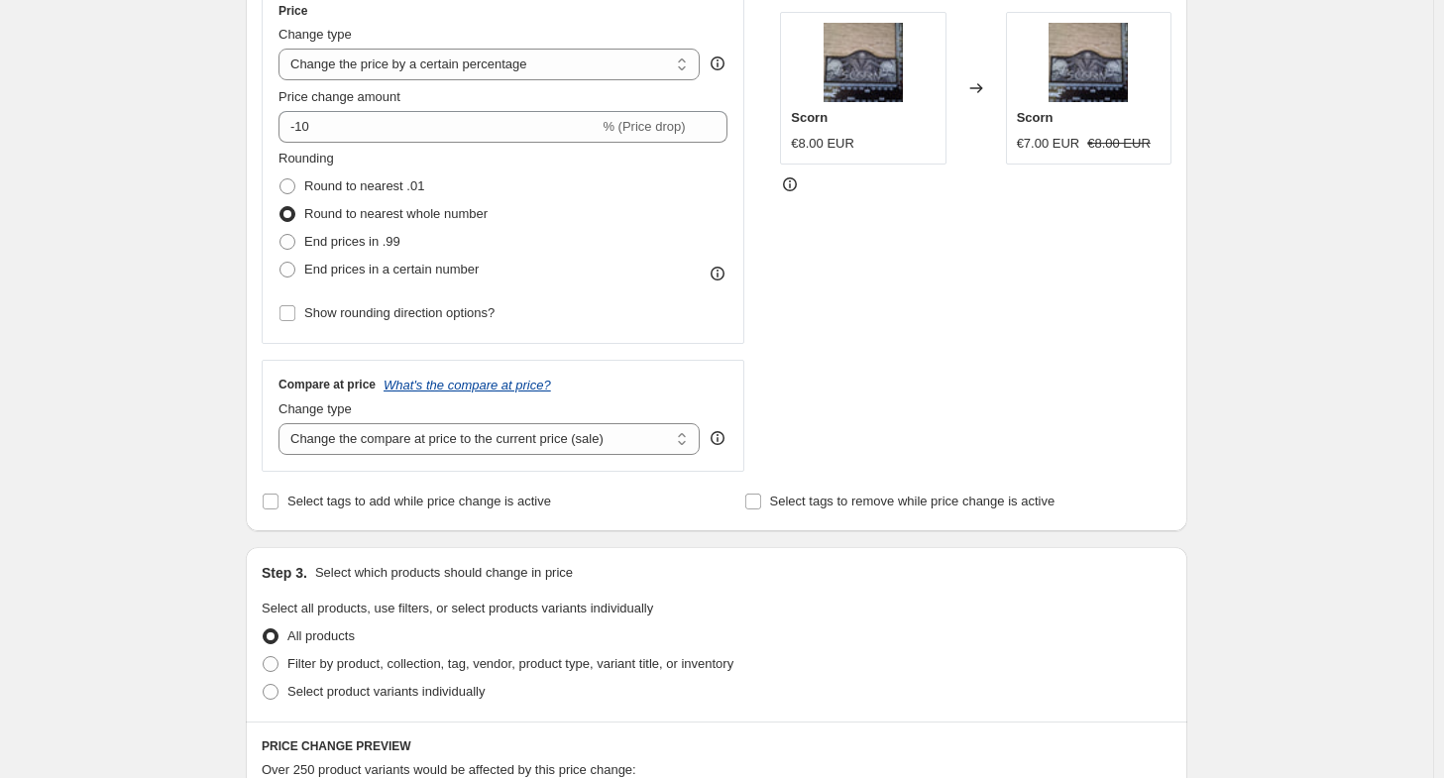
scroll to position [390, 0]
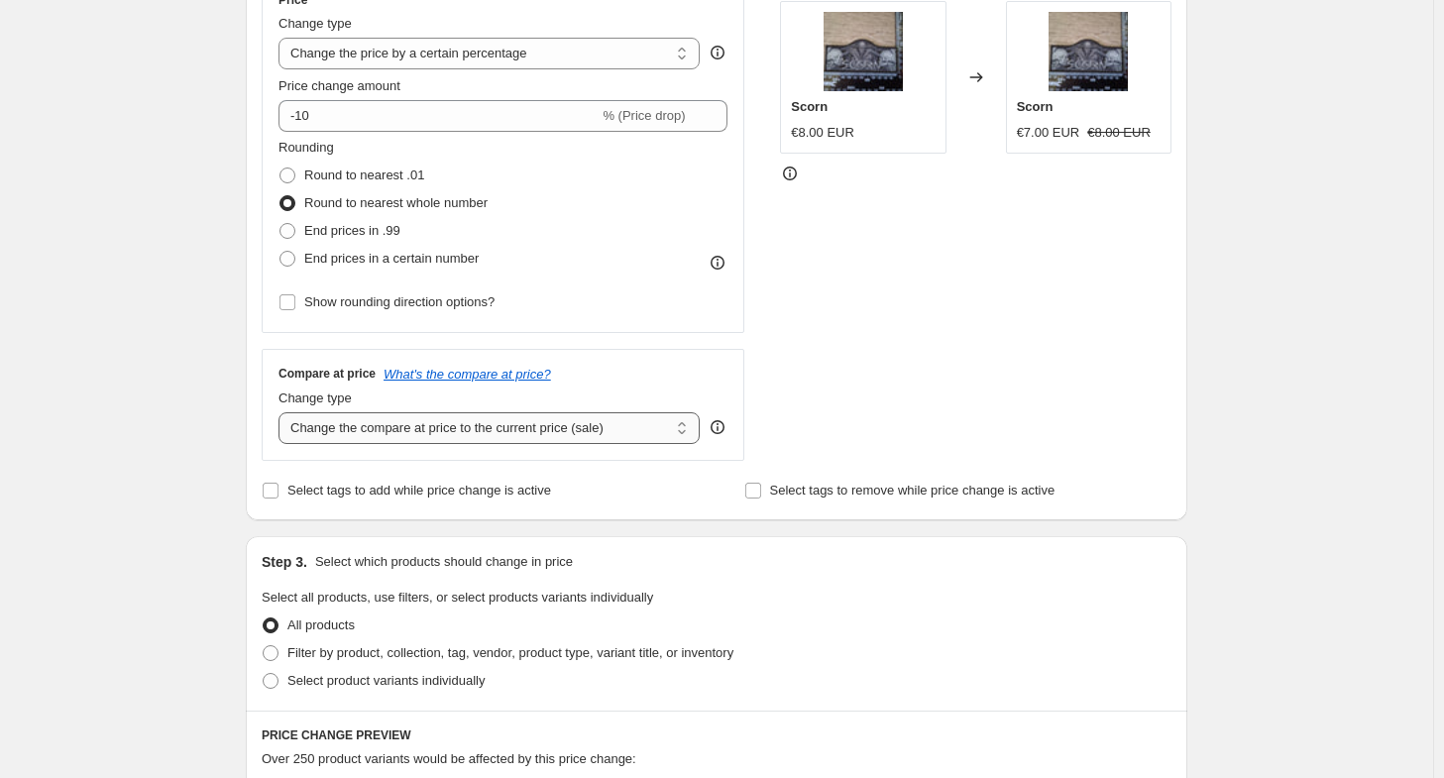
click at [380, 430] on select "Change the compare at price to the current price (sale) Change the compare at p…" at bounding box center [489, 428] width 421 height 32
click at [841, 385] on div "STOREFRONT EXAMPLE Scorn €8.00 EUR Changed to Scorn €7.00 EUR €8.00 EUR" at bounding box center [976, 218] width 392 height 486
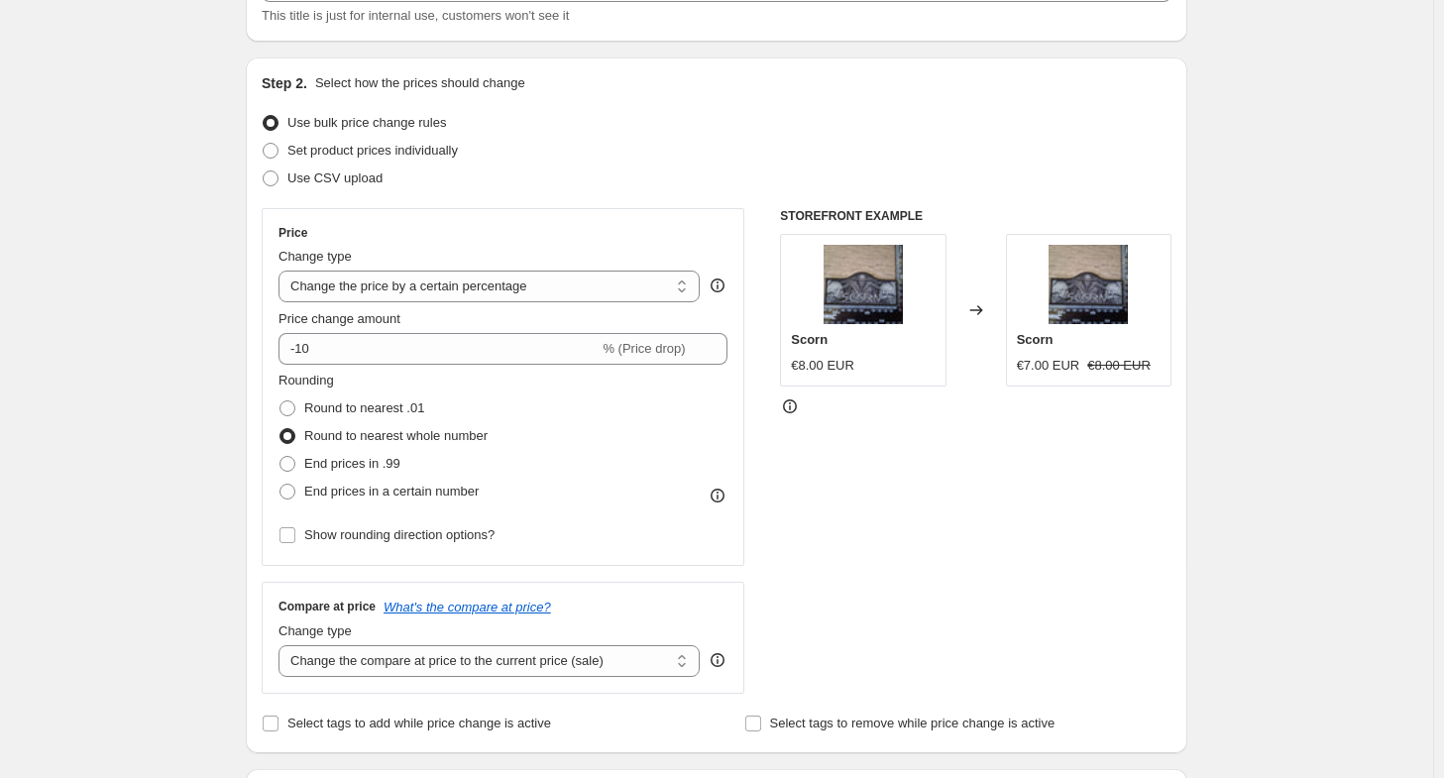
scroll to position [370, 0]
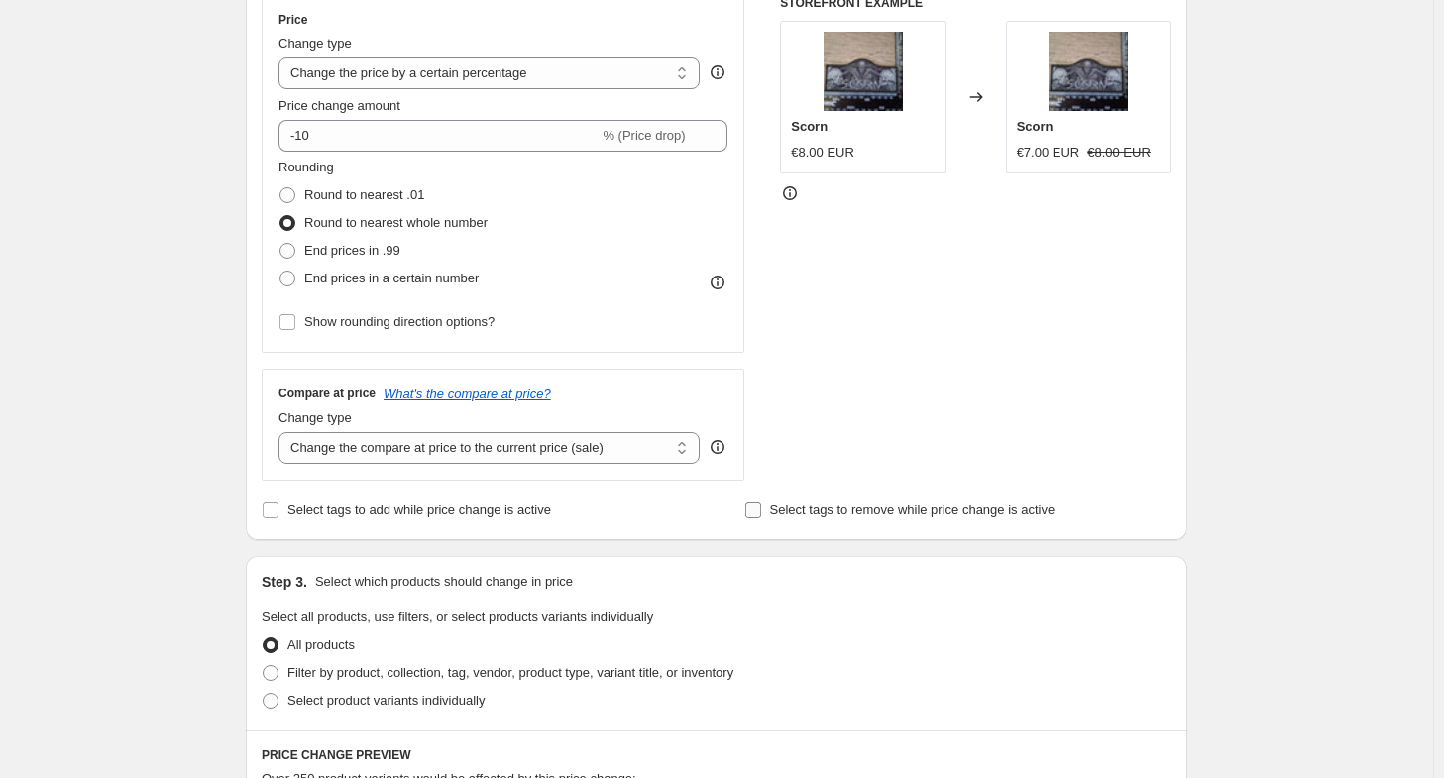
click at [821, 514] on span "Select tags to remove while price change is active" at bounding box center [912, 510] width 285 height 15
click at [761, 514] on input "Select tags to remove while price change is active" at bounding box center [753, 511] width 16 height 16
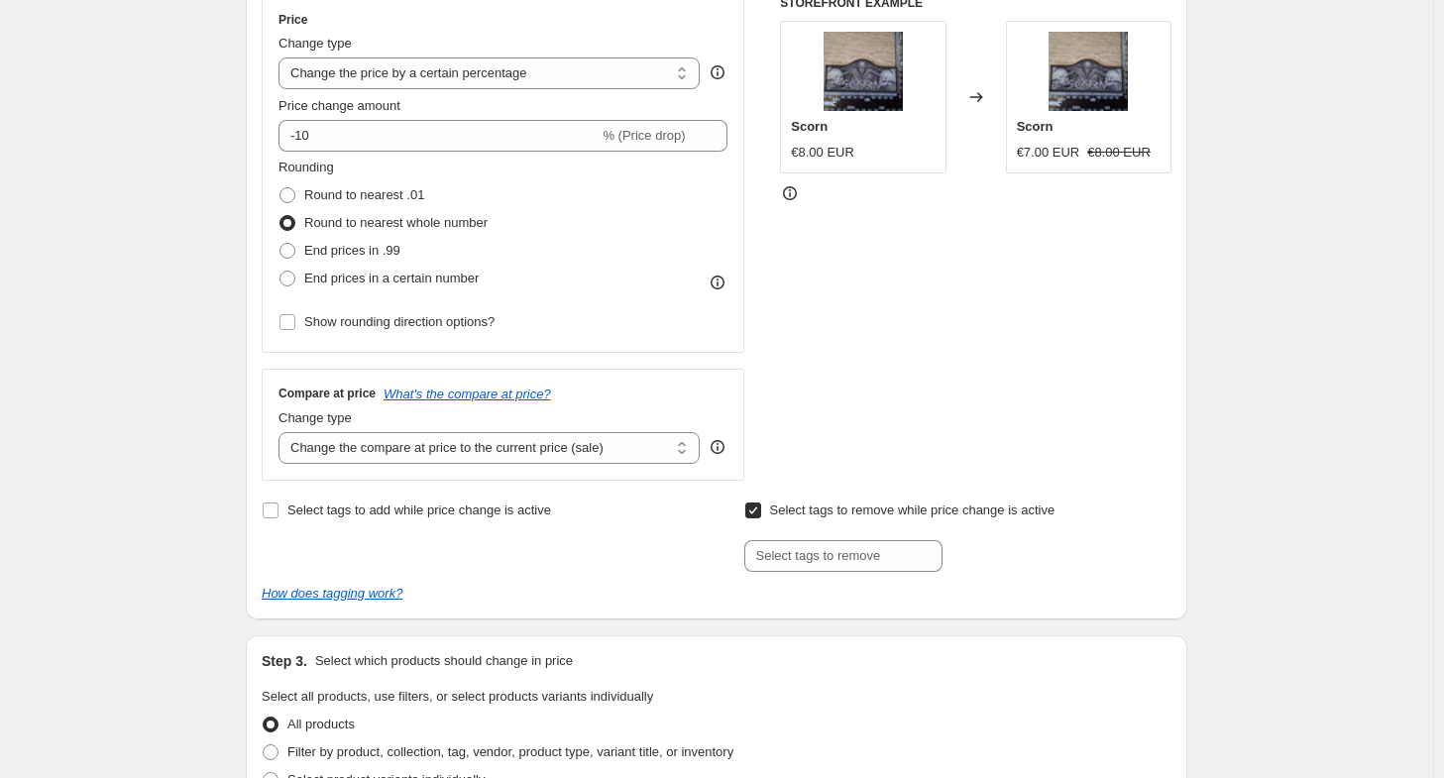
click at [821, 514] on span "Select tags to remove while price change is active" at bounding box center [912, 510] width 285 height 15
click at [761, 514] on input "Select tags to remove while price change is active" at bounding box center [753, 511] width 16 height 16
checkbox input "false"
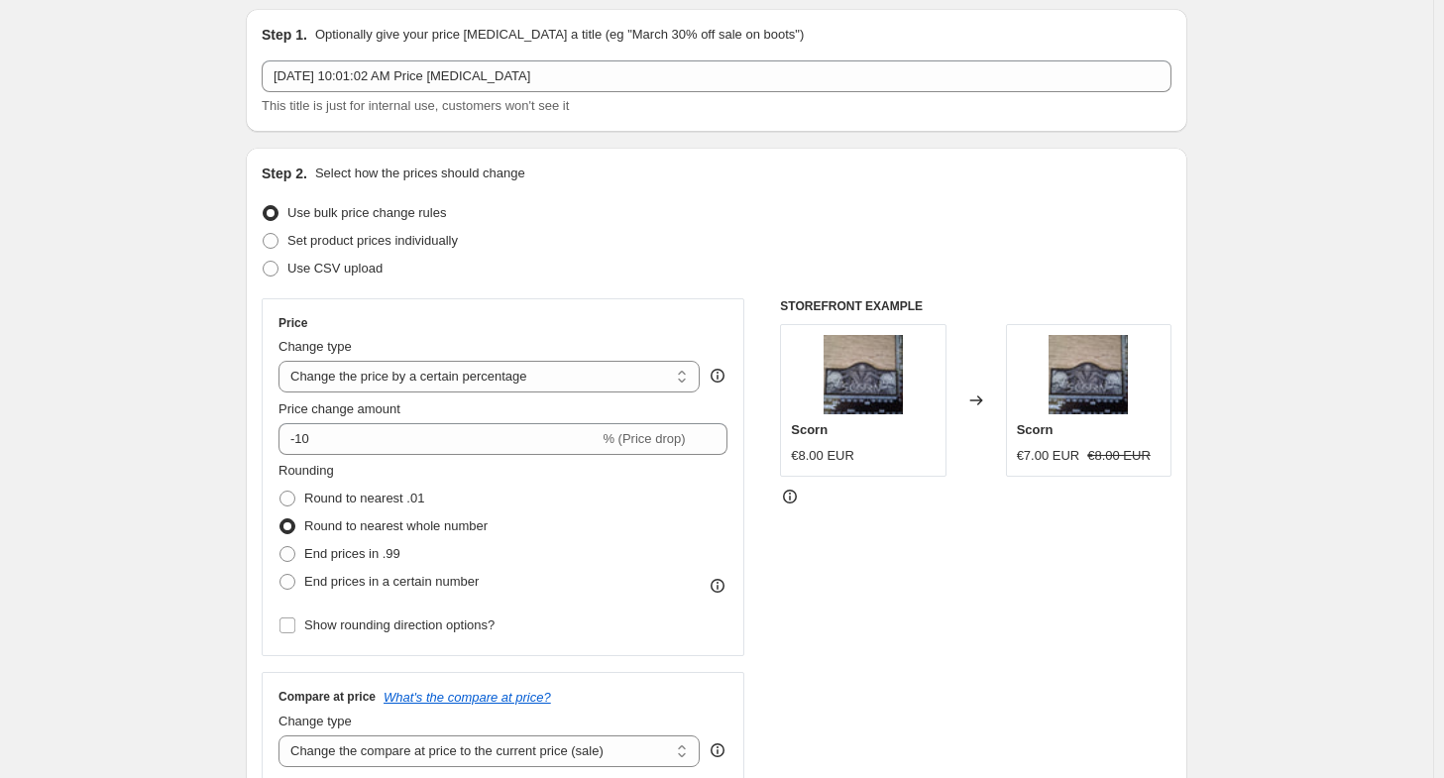
scroll to position [0, 0]
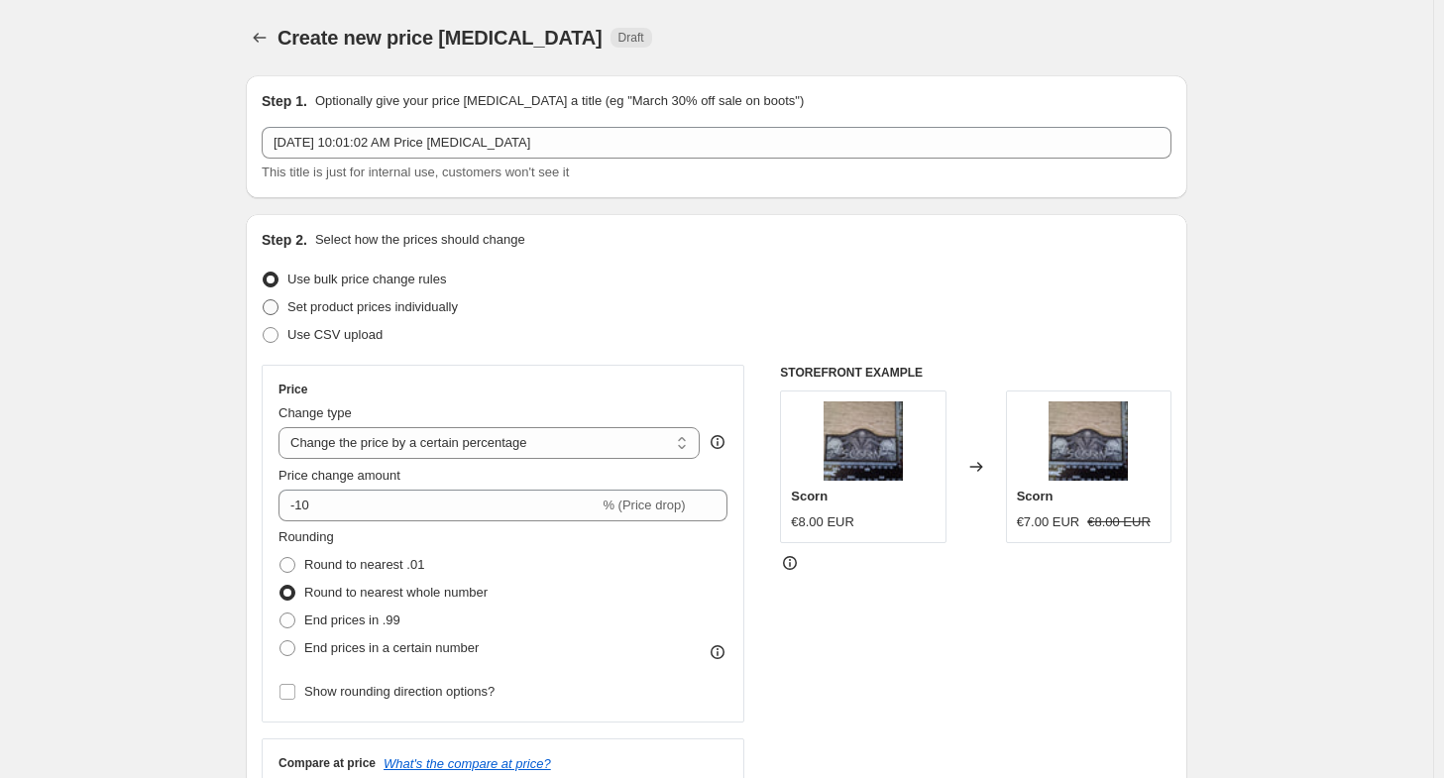
click at [397, 303] on span "Set product prices individually" at bounding box center [372, 306] width 170 height 15
click at [264, 300] on input "Set product prices individually" at bounding box center [263, 299] width 1 height 1
radio input "true"
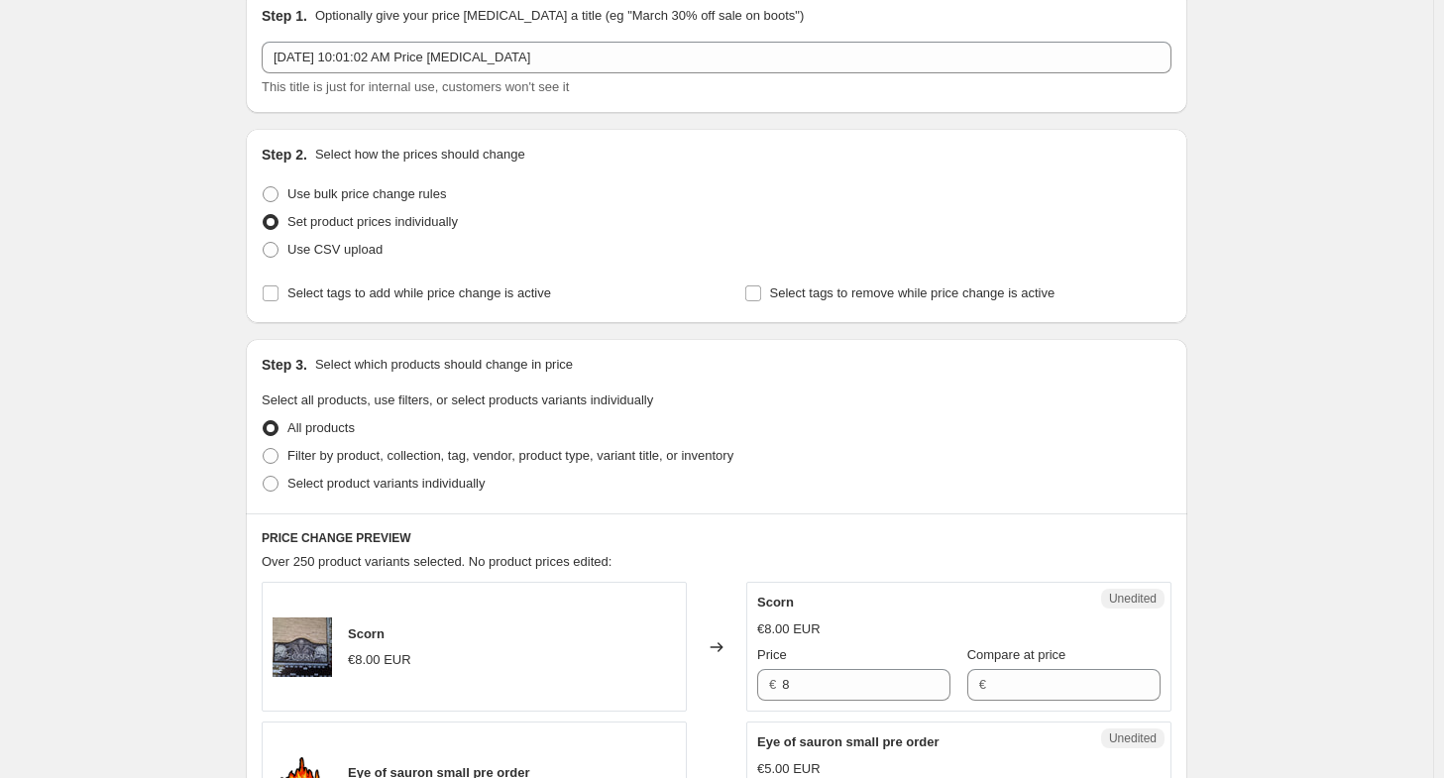
scroll to position [86, 0]
click at [343, 192] on span "Use bulk price change rules" at bounding box center [366, 192] width 159 height 15
click at [264, 186] on input "Use bulk price change rules" at bounding box center [263, 185] width 1 height 1
radio input "true"
select select "percentage"
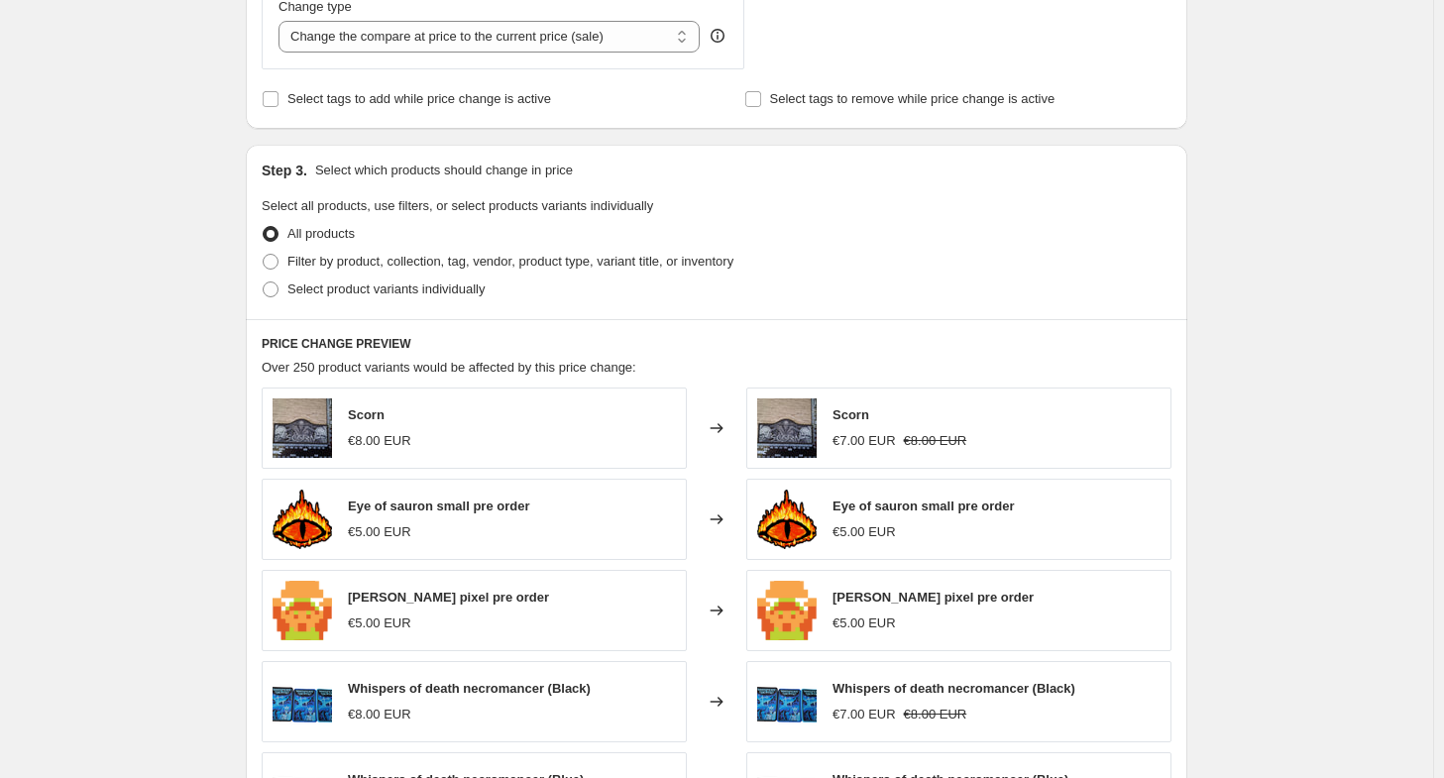
scroll to position [786, 0]
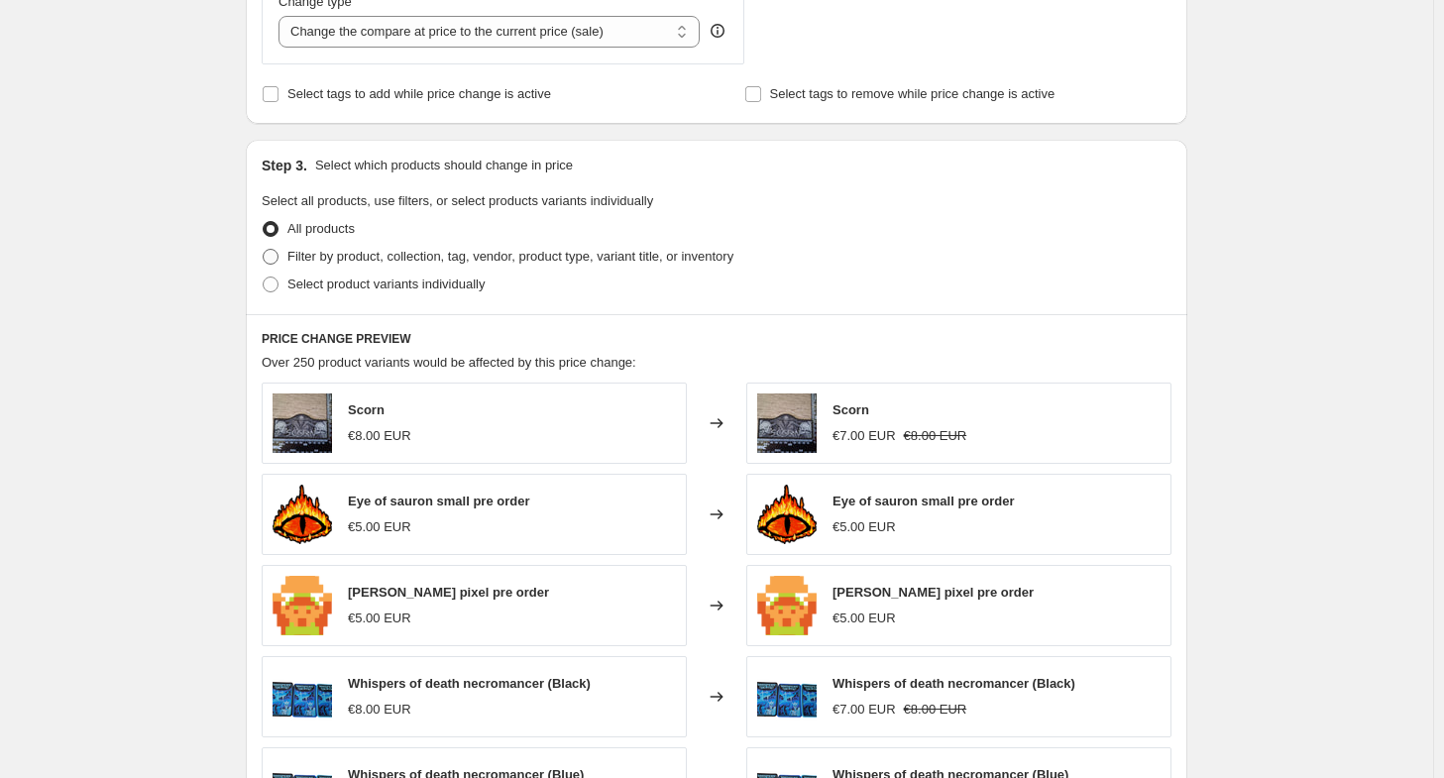
click at [383, 259] on span "Filter by product, collection, tag, vendor, product type, variant title, or inv…" at bounding box center [510, 256] width 446 height 15
click at [264, 250] on input "Filter by product, collection, tag, vendor, product type, variant title, or inv…" at bounding box center [263, 249] width 1 height 1
radio input "true"
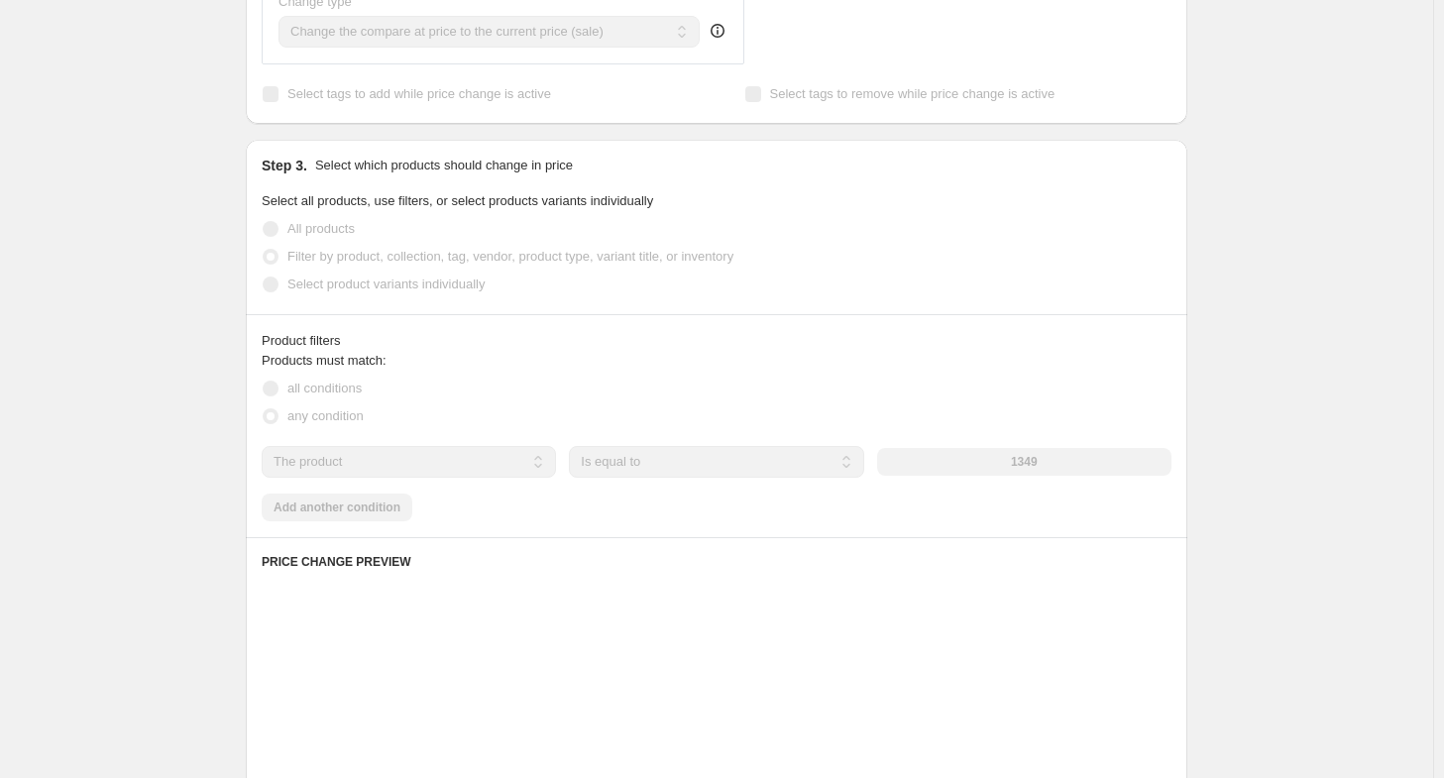
scroll to position [843, 0]
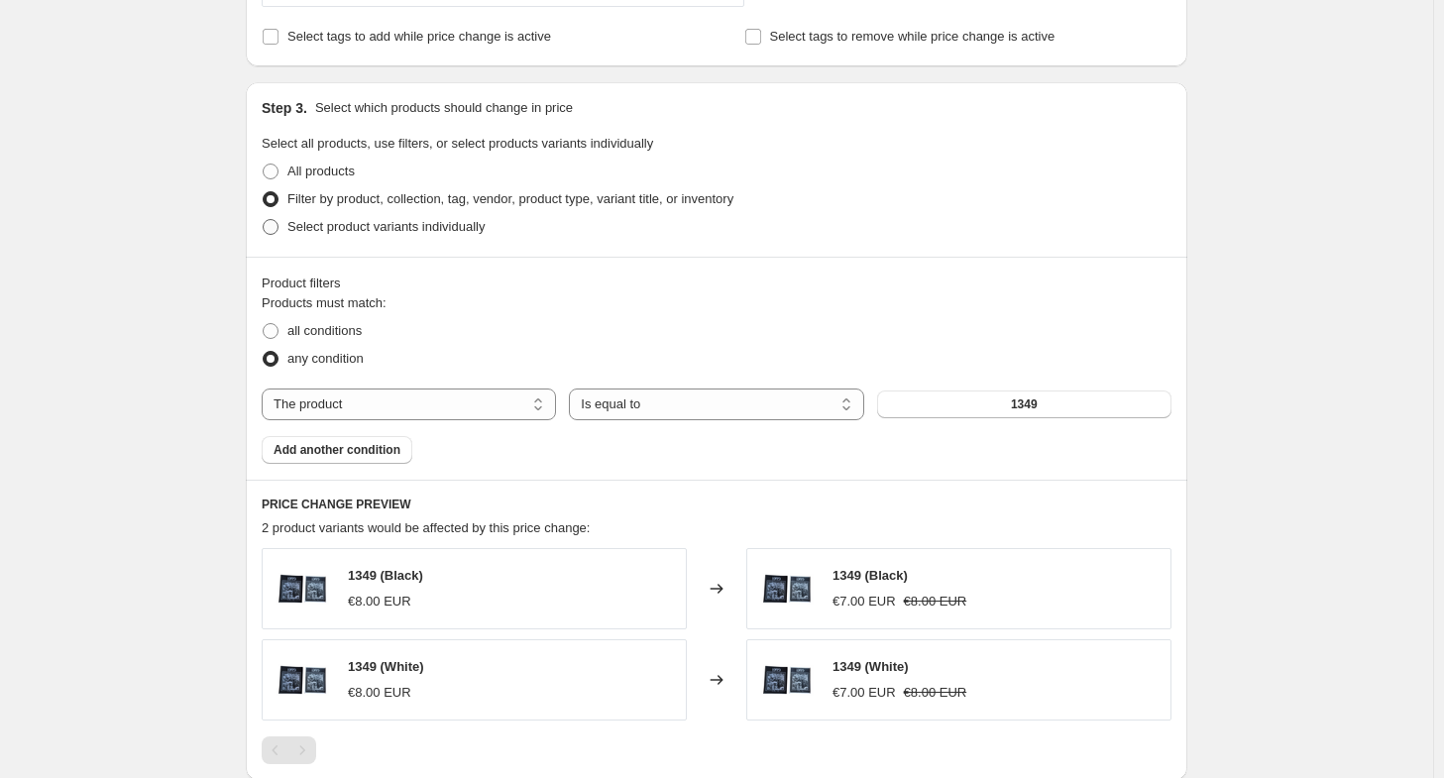
click at [355, 219] on span "Select product variants individually" at bounding box center [385, 226] width 197 height 15
click at [264, 219] on input "Select product variants individually" at bounding box center [263, 219] width 1 height 1
radio input "true"
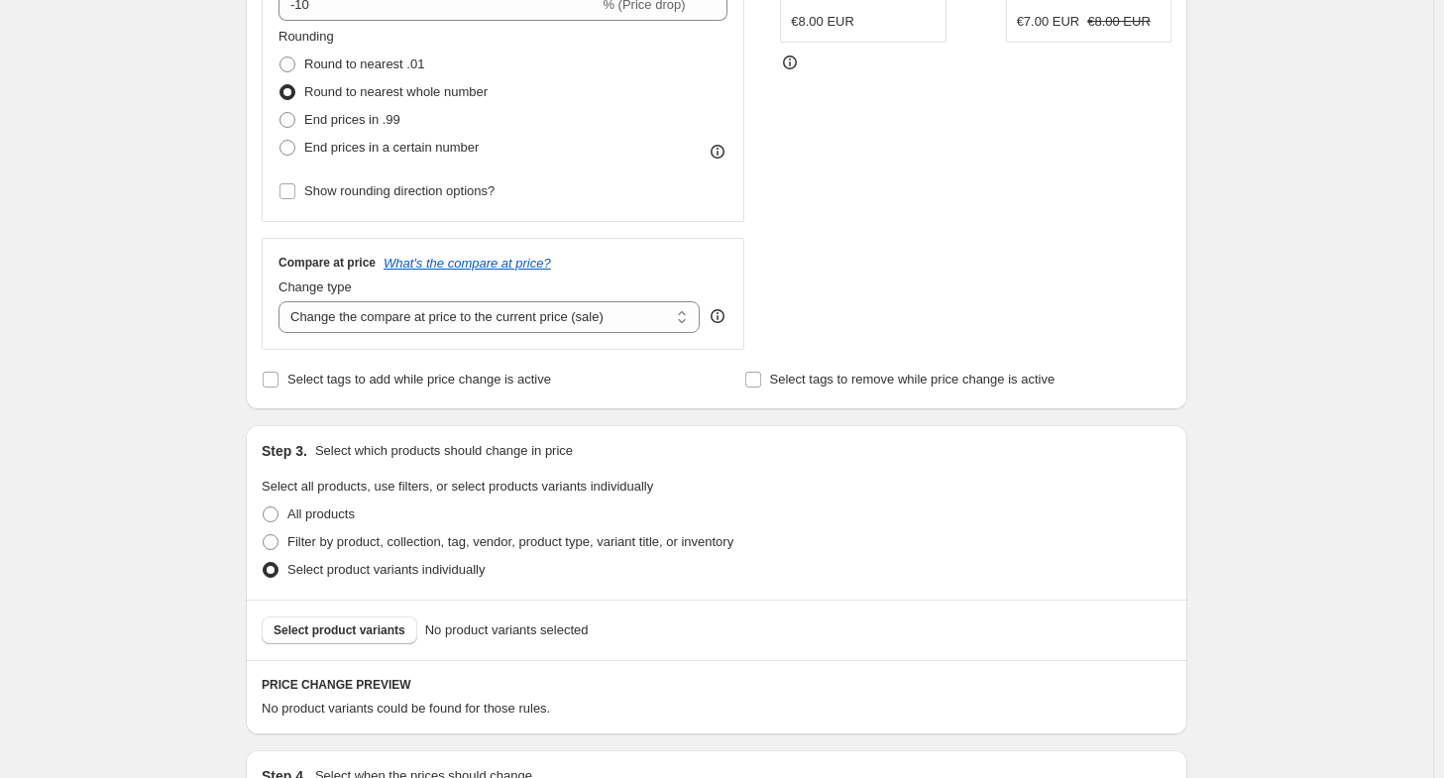
scroll to position [0, 0]
